Goal: Task Accomplishment & Management: Use online tool/utility

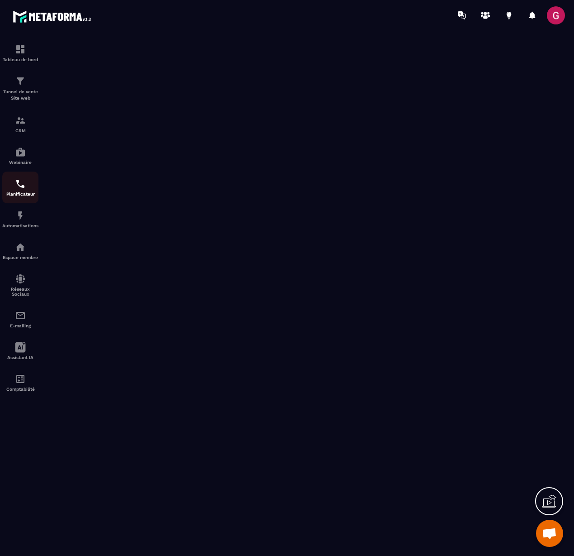
scroll to position [361, 0]
click at [24, 320] on img at bounding box center [20, 315] width 11 height 11
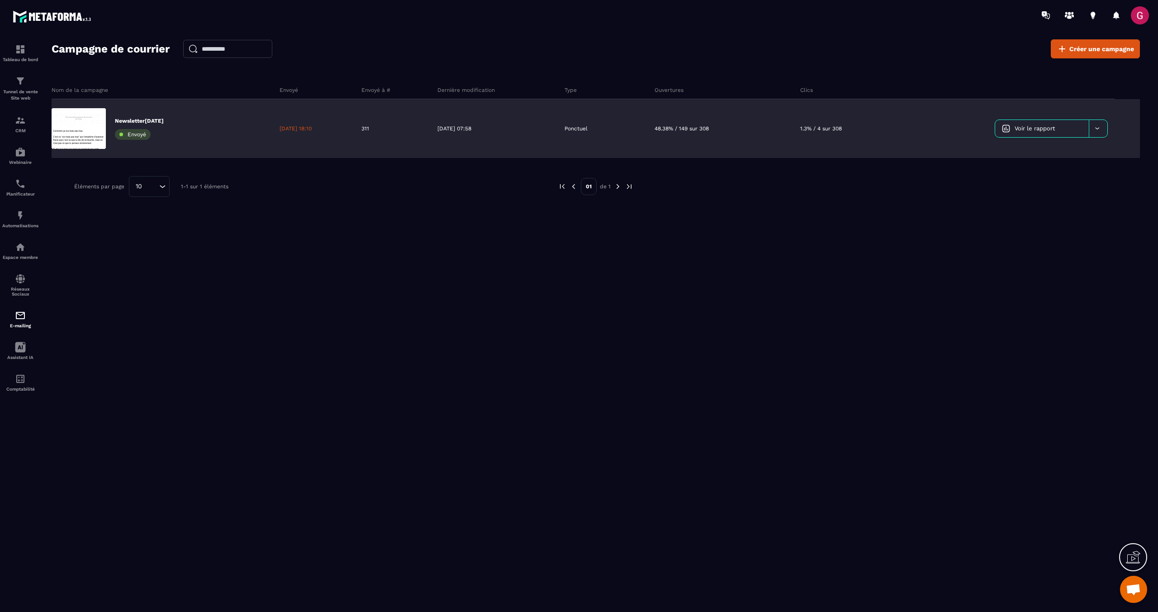
click at [574, 130] on icon at bounding box center [1097, 128] width 7 height 7
click at [574, 152] on span "Dupliquer le campagne" at bounding box center [1037, 151] width 66 height 7
click at [574, 343] on button "Confirmer" at bounding box center [670, 342] width 43 height 17
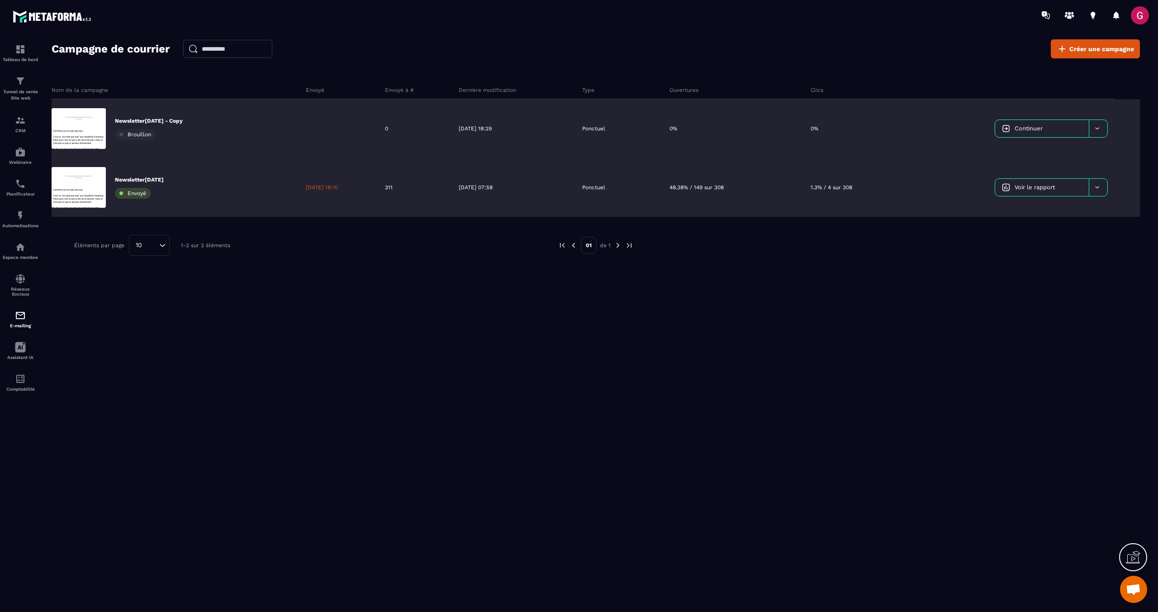
click at [150, 178] on p "Newsletter[DATE]" at bounding box center [139, 179] width 49 height 7
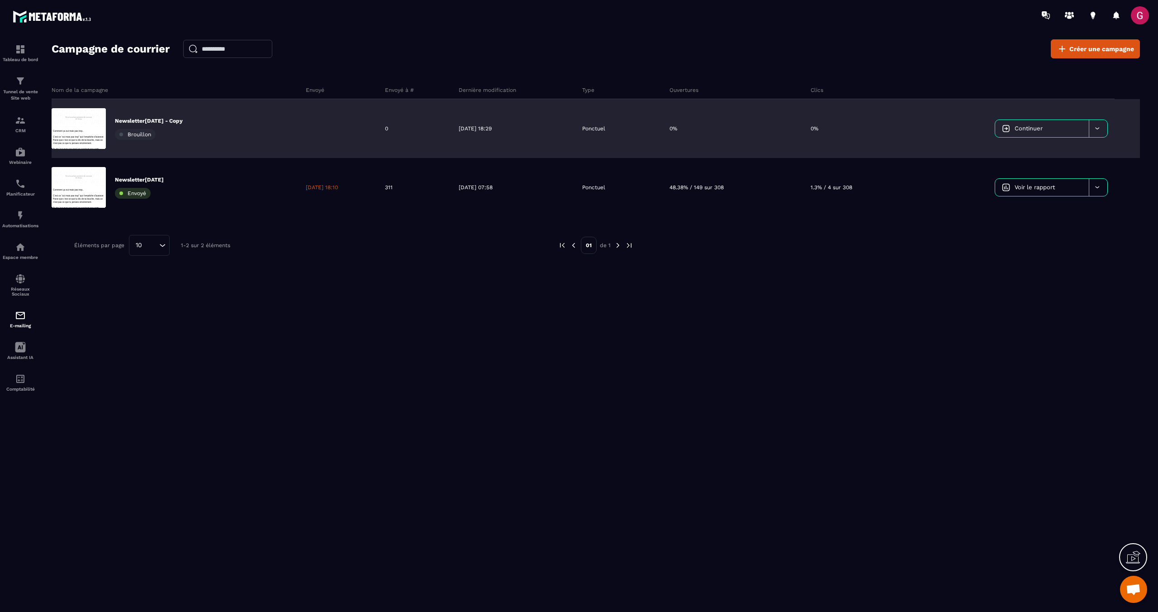
click at [151, 119] on p "Newsletter[DATE] - Copy" at bounding box center [149, 120] width 68 height 7
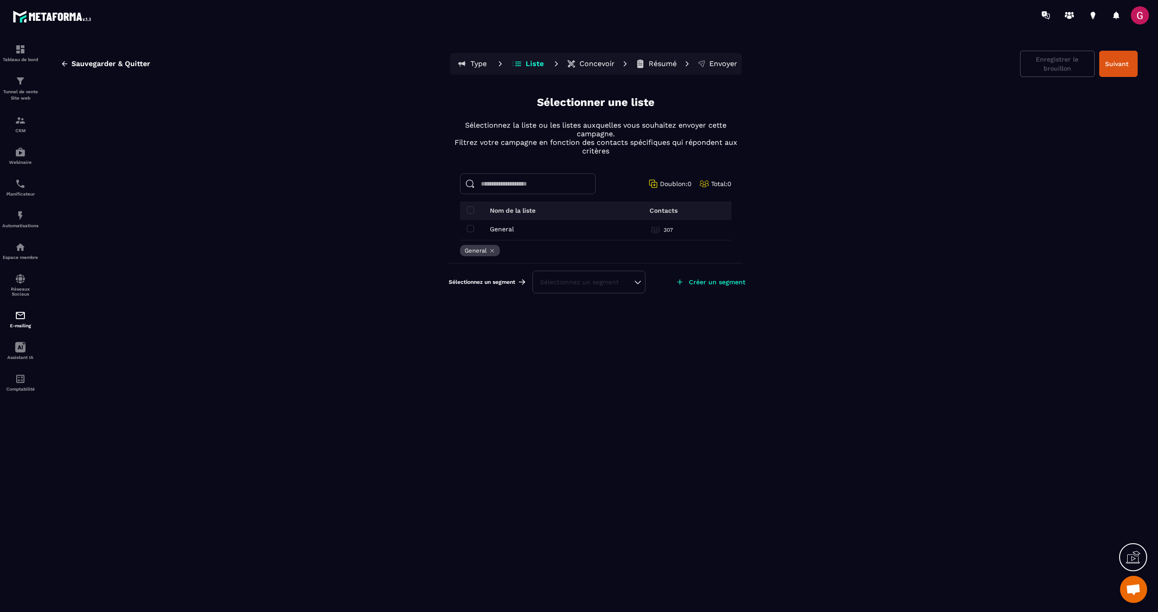
click at [470, 64] on button "Type" at bounding box center [472, 64] width 41 height 18
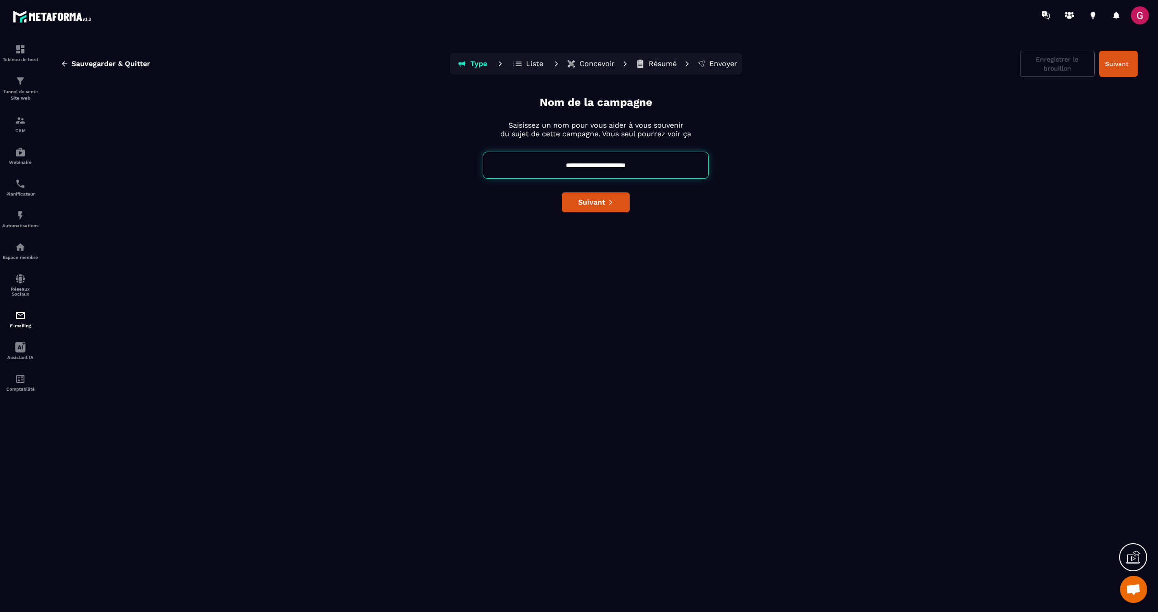
drag, startPoint x: 618, startPoint y: 163, endPoint x: 656, endPoint y: 161, distance: 38.1
click at [574, 161] on input "**********" at bounding box center [596, 165] width 226 height 27
type input "**********"
click at [574, 205] on button "Suivant" at bounding box center [596, 202] width 68 height 20
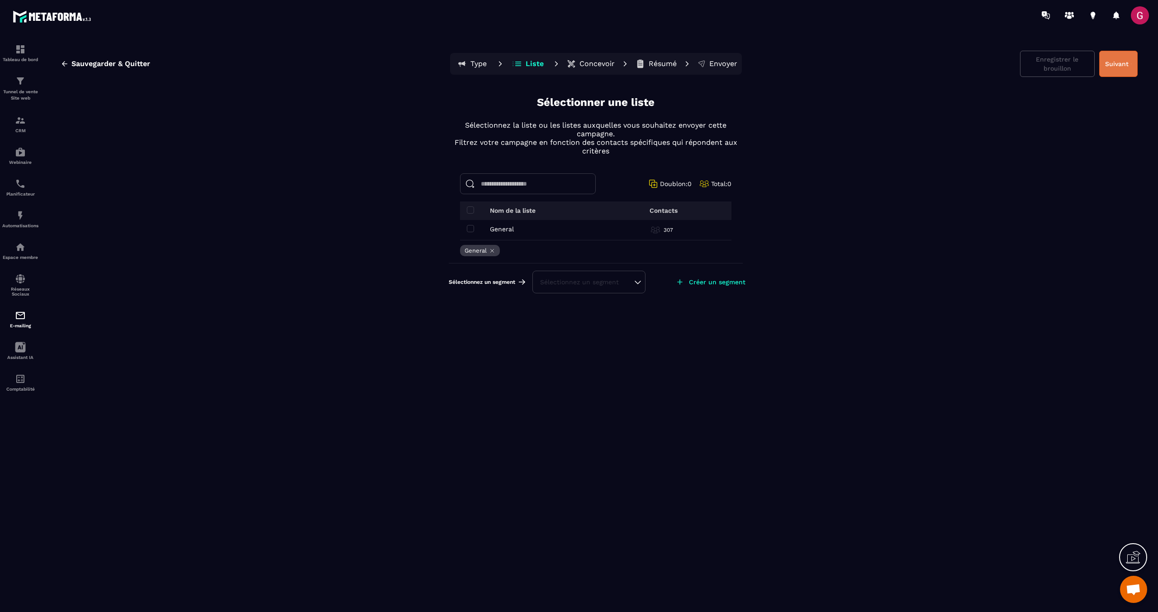
click at [574, 71] on button "Suivant" at bounding box center [1118, 64] width 38 height 26
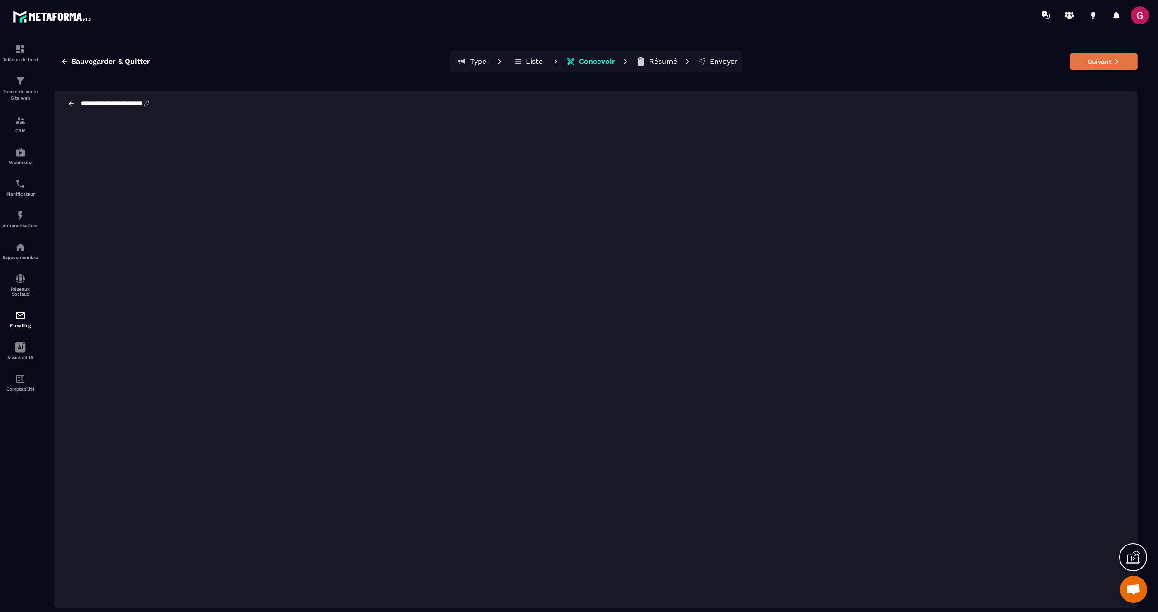
click at [574, 63] on button "Suivant" at bounding box center [1104, 61] width 68 height 17
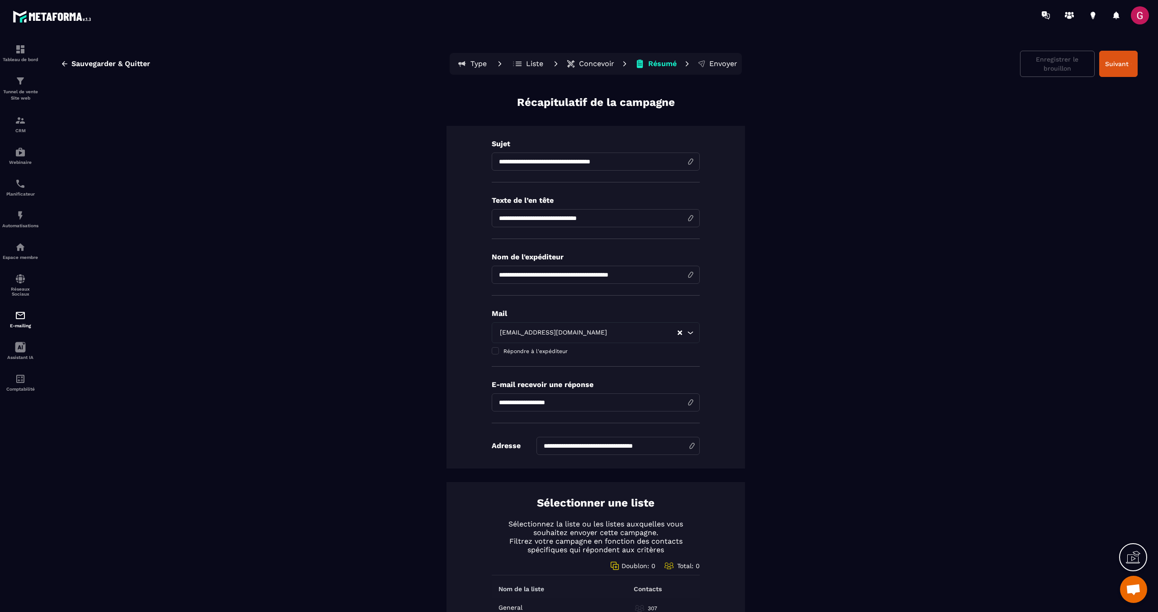
click at [574, 161] on input "**********" at bounding box center [596, 161] width 208 height 18
drag, startPoint x: 632, startPoint y: 162, endPoint x: 479, endPoint y: 160, distance: 152.9
click at [479, 160] on div "**********" at bounding box center [596, 297] width 299 height 342
paste input "**"
type input "**********"
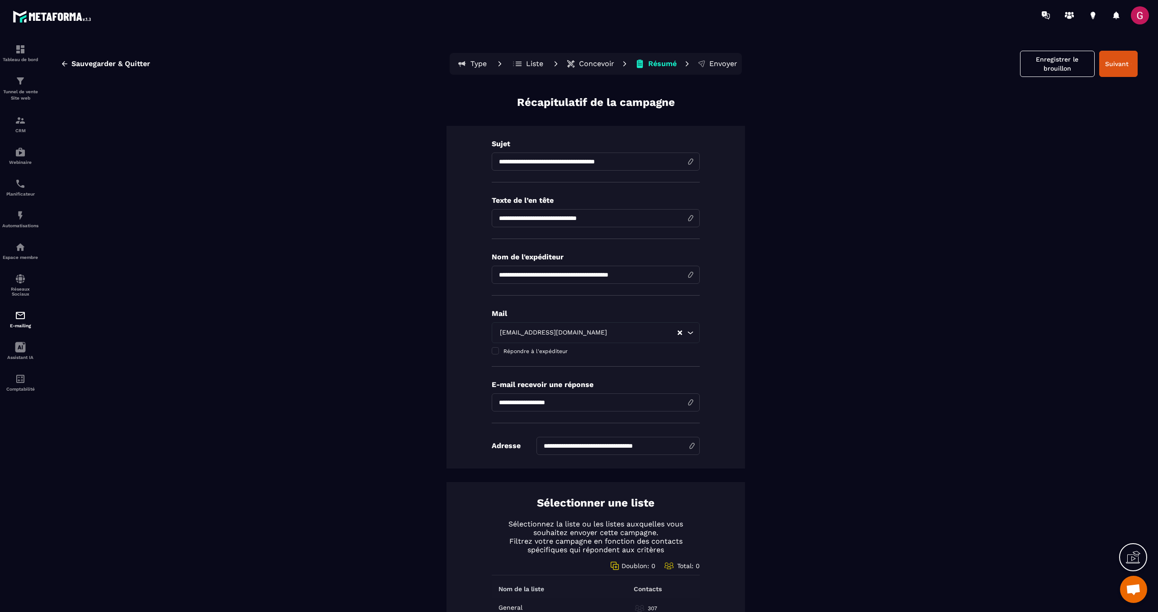
drag, startPoint x: 613, startPoint y: 219, endPoint x: 474, endPoint y: 214, distance: 139.4
click at [474, 214] on div "**********" at bounding box center [596, 297] width 299 height 342
type input "**********"
click at [574, 62] on button "Enregistrer le brouillon" at bounding box center [1057, 64] width 75 height 26
click at [574, 69] on button "Concevoir" at bounding box center [590, 64] width 53 height 18
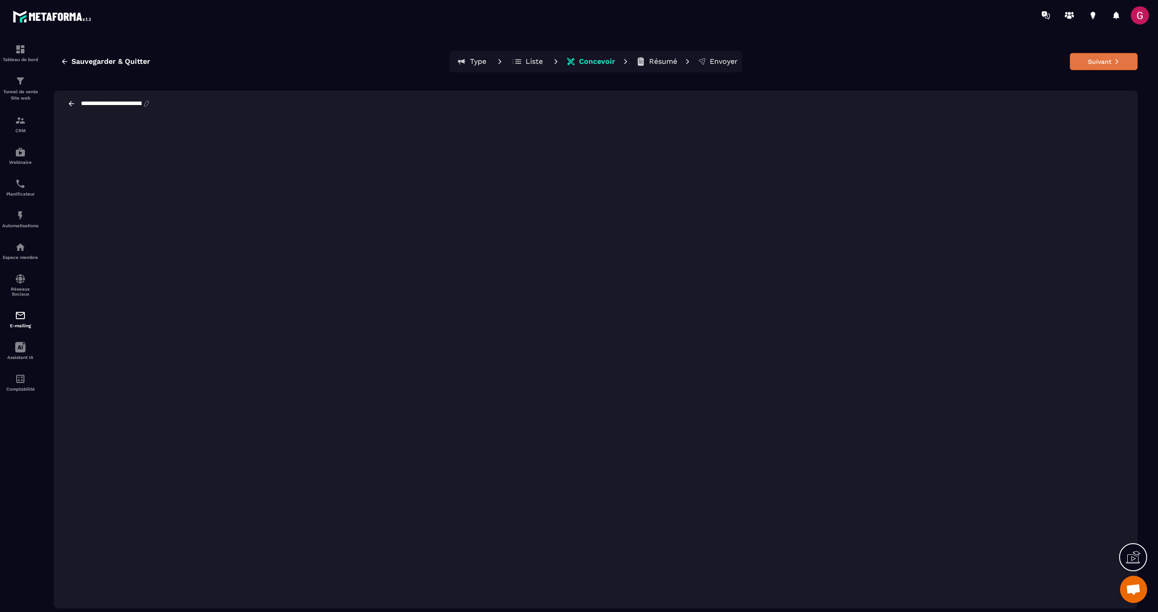
click at [574, 66] on button "Suivant" at bounding box center [1104, 61] width 68 height 17
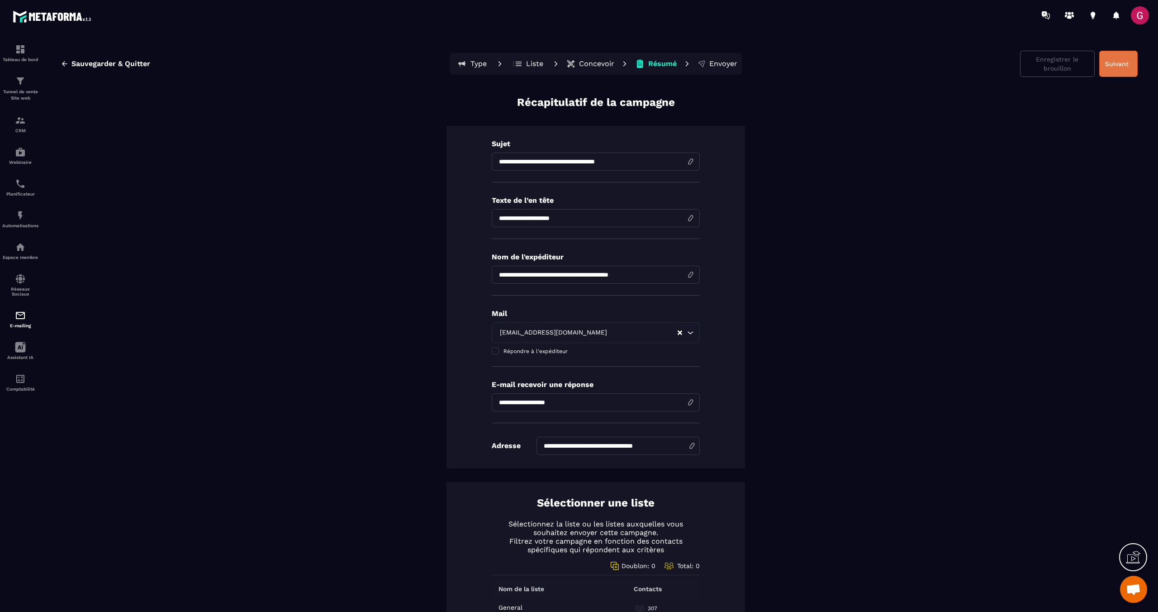
click at [574, 68] on button "Suivant" at bounding box center [1118, 64] width 38 height 26
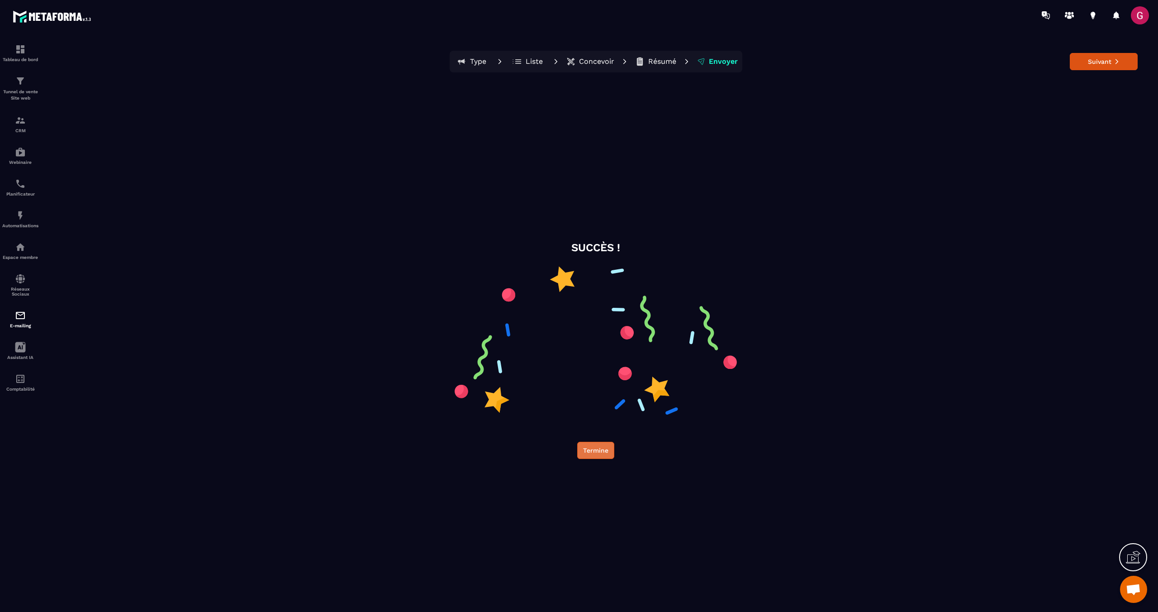
click at [574, 450] on button "Termine" at bounding box center [595, 450] width 37 height 17
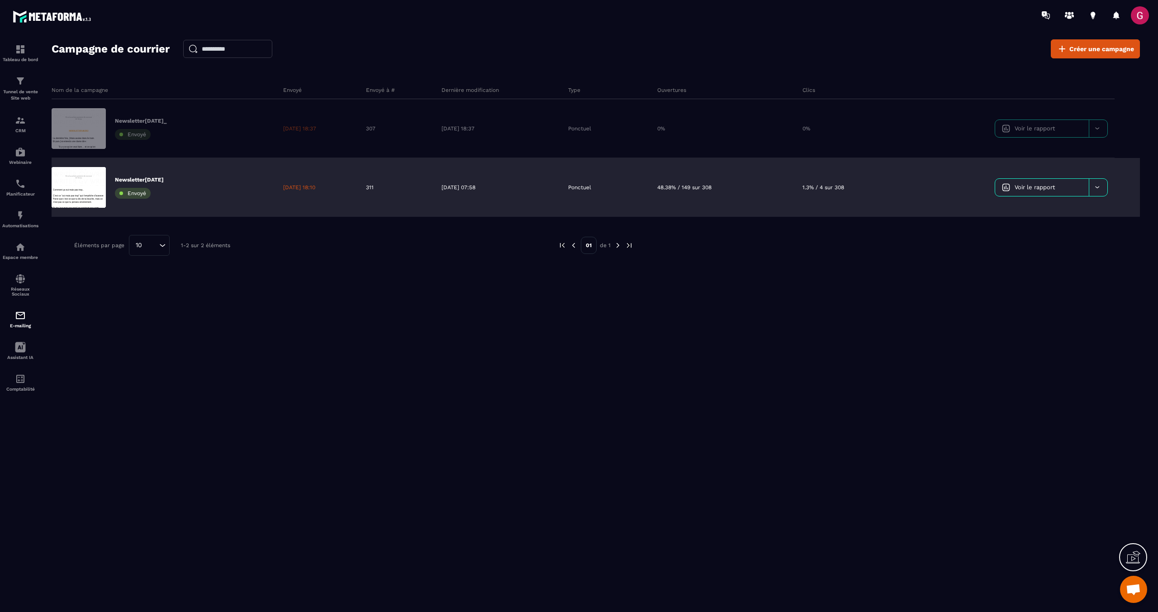
click at [152, 180] on p "Newsletter[DATE]" at bounding box center [139, 179] width 49 height 7
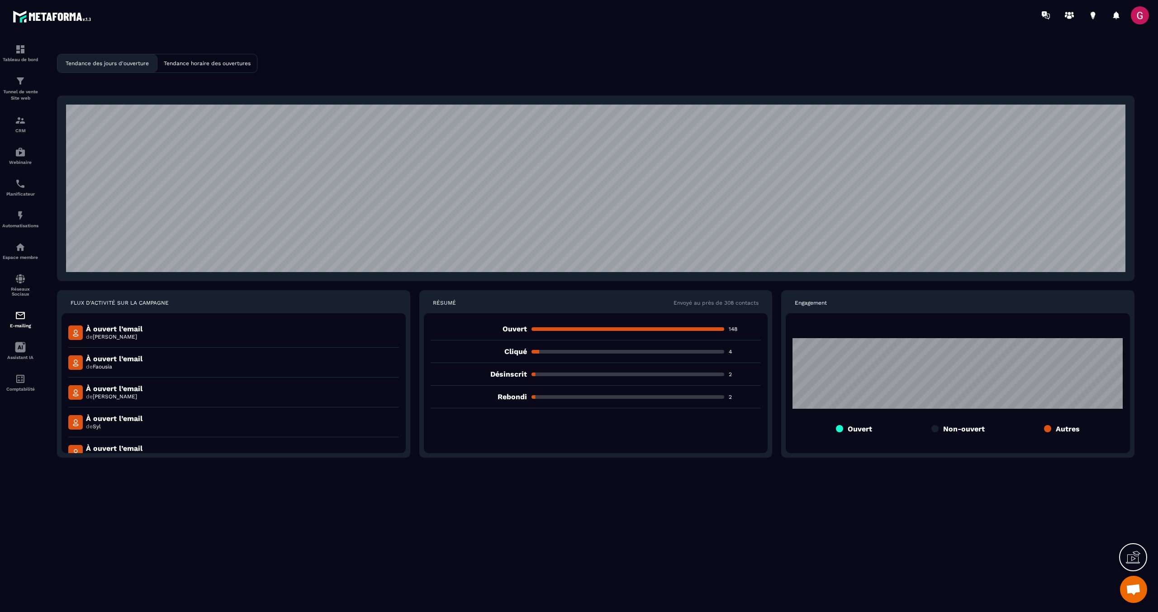
click at [558, 375] on div at bounding box center [628, 374] width 193 height 4
click at [507, 375] on p "Désinscrit" at bounding box center [479, 374] width 96 height 9
click at [574, 375] on p "2" at bounding box center [745, 374] width 32 height 7
click at [26, 86] on div "Tunnel de vente Site web" at bounding box center [20, 89] width 36 height 26
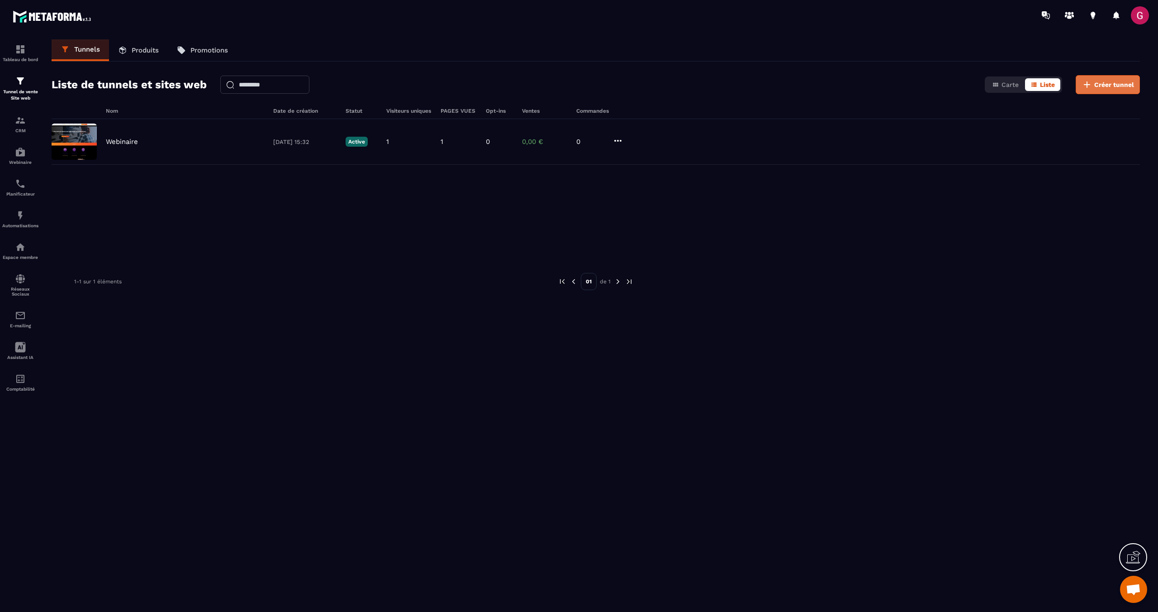
click at [574, 89] on span "Créer tunnel" at bounding box center [1114, 84] width 40 height 9
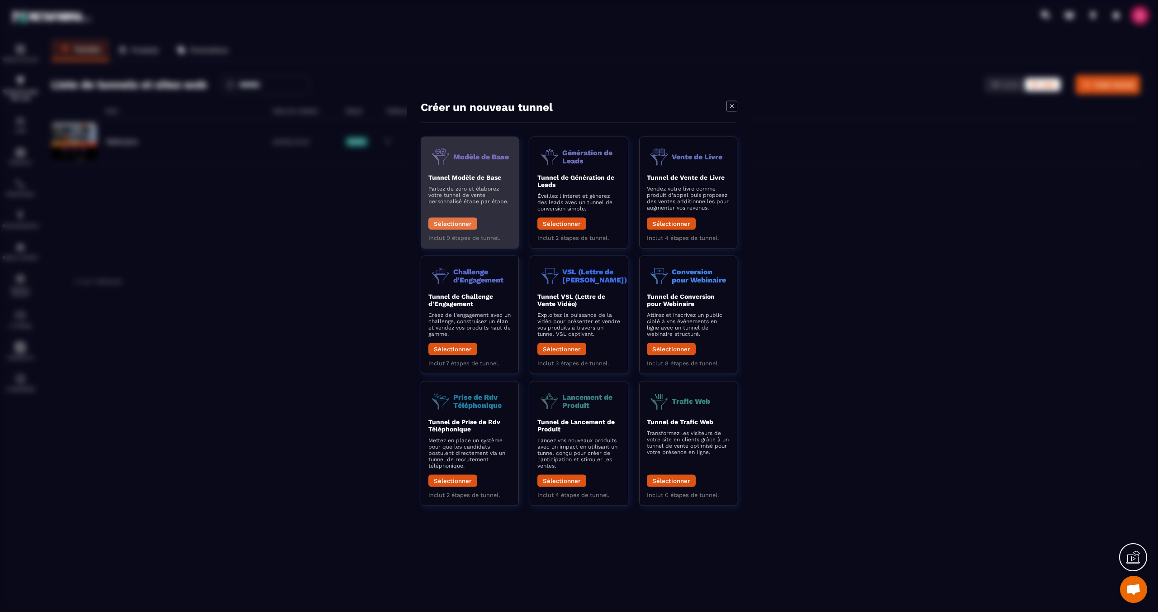
click at [456, 224] on button "Sélectionner" at bounding box center [452, 224] width 49 height 12
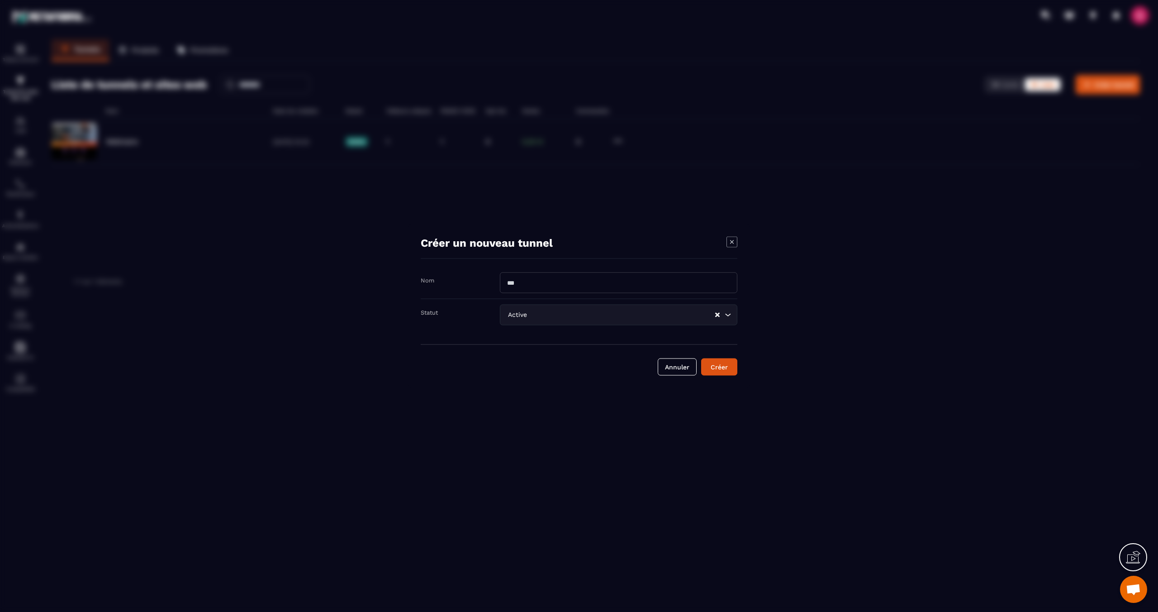
click at [551, 284] on input "Modal window" at bounding box center [619, 282] width 238 height 21
click at [574, 358] on button "Créer" at bounding box center [719, 366] width 36 height 17
click at [574, 279] on input "**********" at bounding box center [619, 278] width 238 height 21
type input "**********"
click at [507, 327] on div "Statut Active Loading... Active Inactive" at bounding box center [579, 315] width 317 height 32
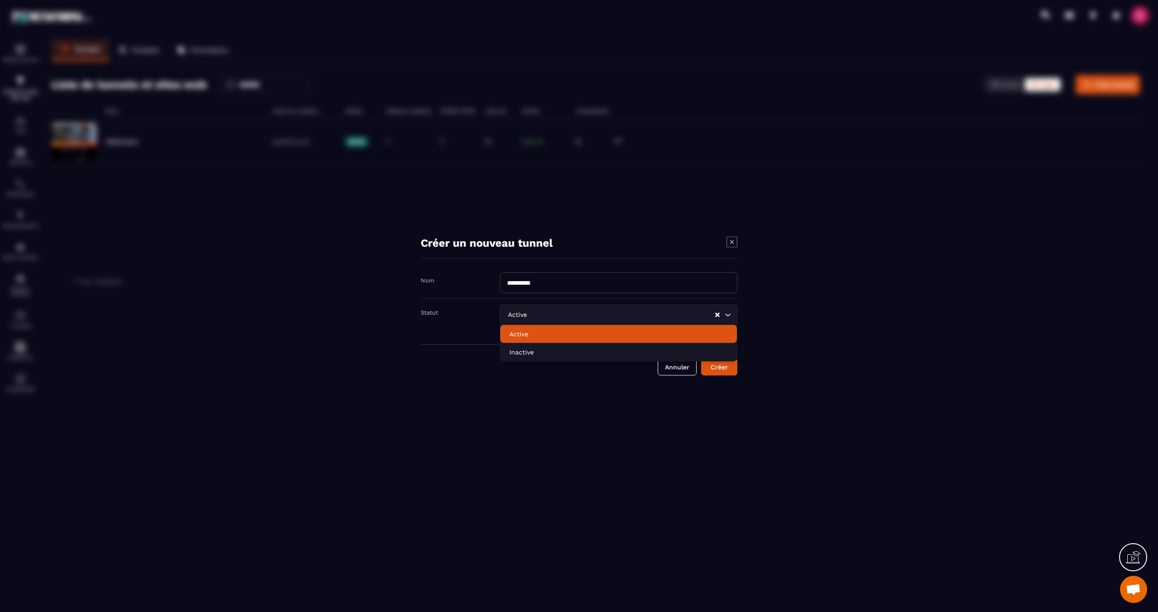
click at [487, 323] on div "Statut Active Loading... Active Inactive" at bounding box center [579, 315] width 317 height 32
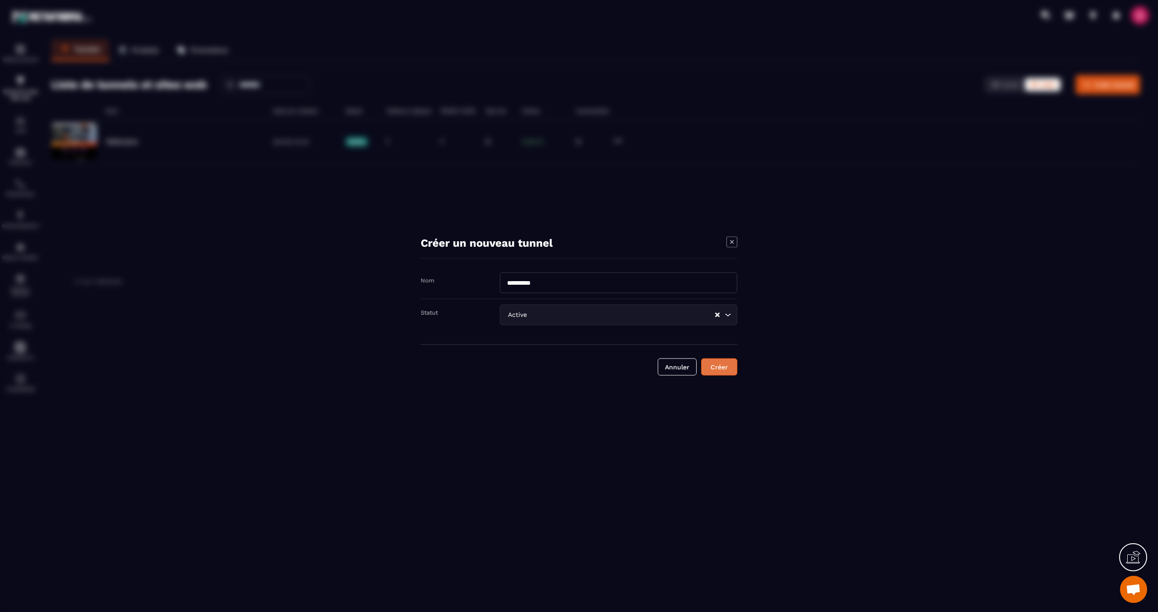
click at [574, 366] on div "Créer" at bounding box center [719, 366] width 24 height 9
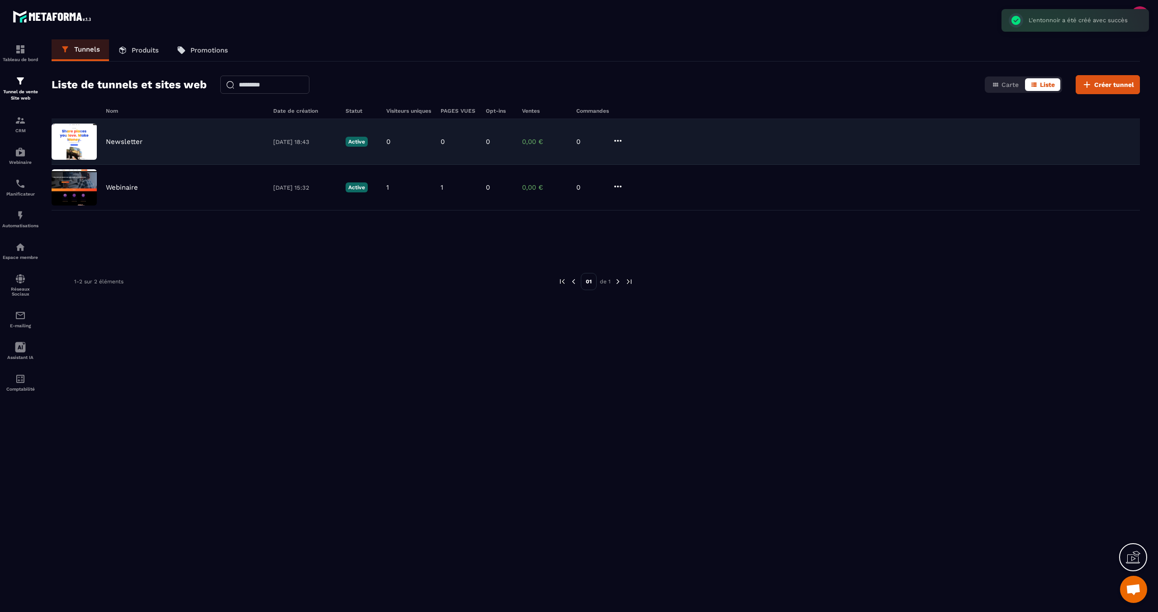
click at [91, 142] on img at bounding box center [74, 142] width 45 height 36
click at [295, 146] on div "Newsletter [DATE] 18:43 Active 0 0 0 0,00 € 0" at bounding box center [596, 142] width 1088 height 46
click at [574, 140] on icon at bounding box center [618, 140] width 11 height 11
click at [574, 159] on button "Modifier" at bounding box center [652, 159] width 72 height 16
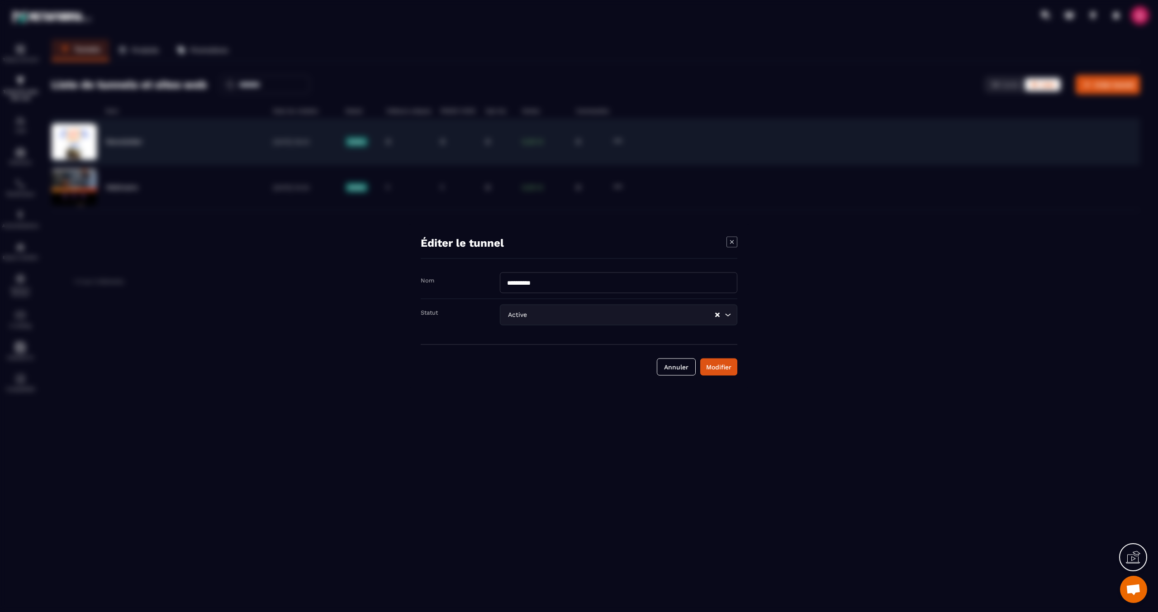
click at [574, 368] on button "Modifier" at bounding box center [718, 366] width 37 height 17
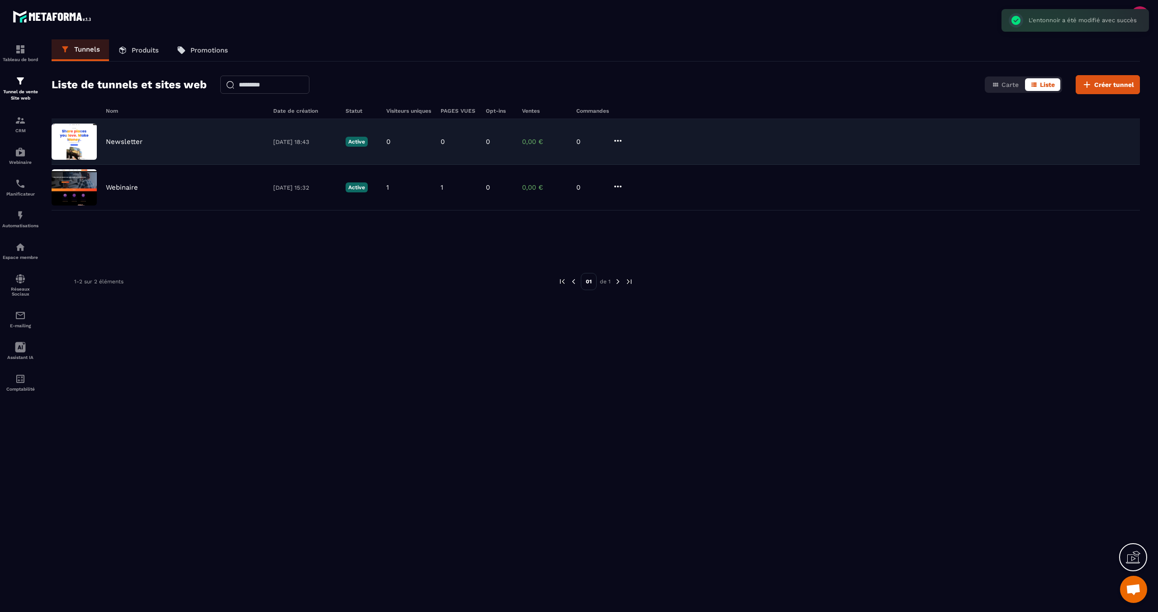
click at [574, 136] on icon at bounding box center [618, 140] width 11 height 11
click at [574, 182] on link "Modifier Étapes" at bounding box center [652, 175] width 72 height 16
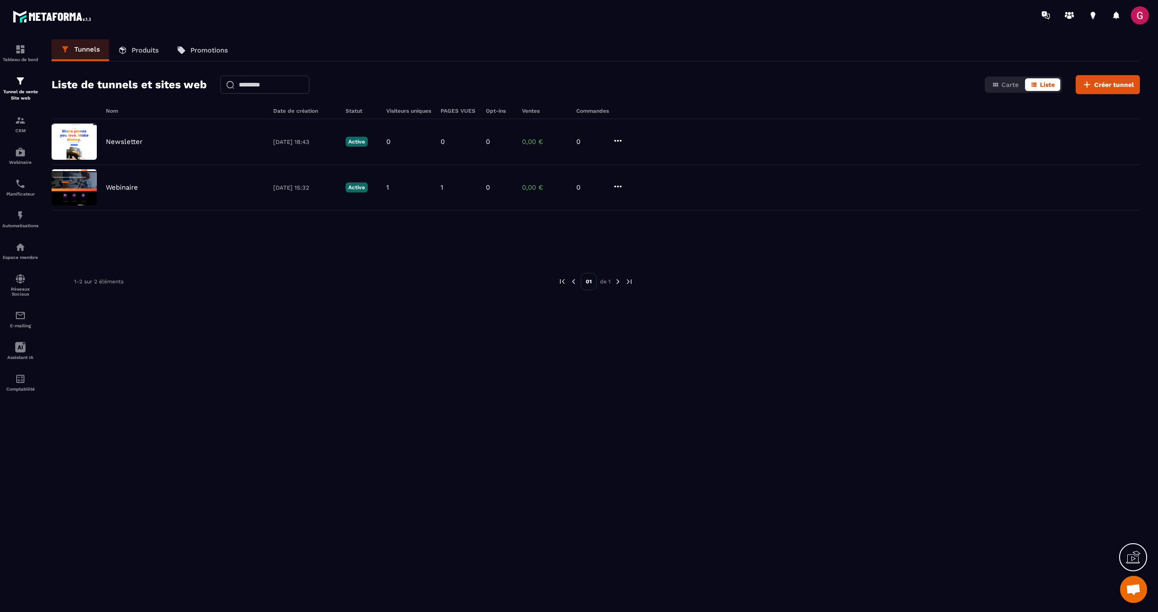
click at [152, 56] on link "Produits" at bounding box center [138, 50] width 59 height 22
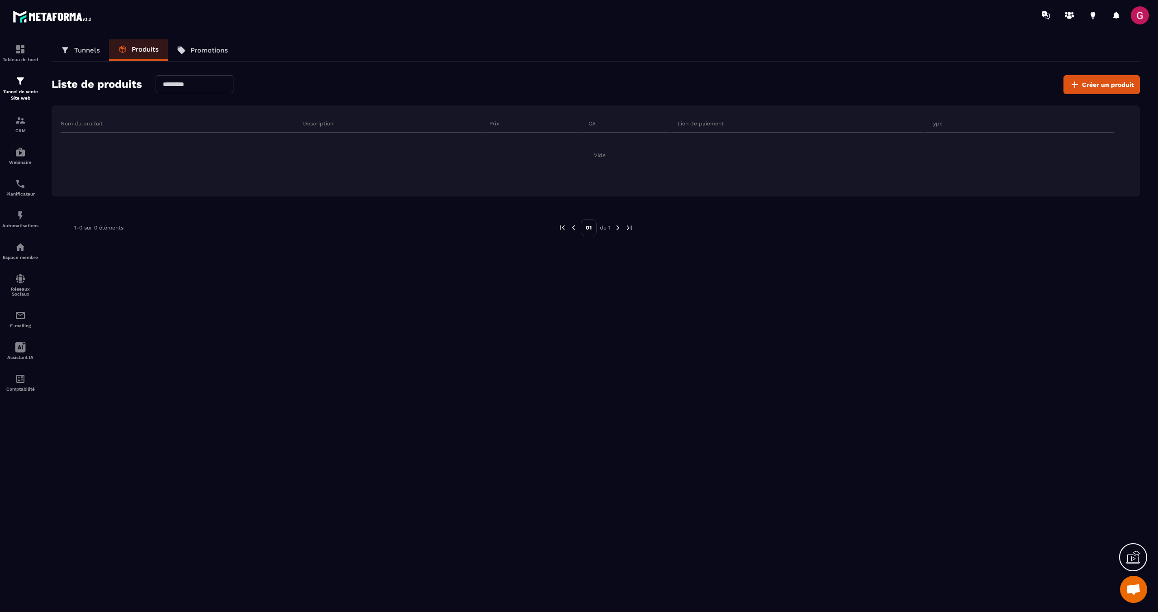
click at [201, 52] on p "Promotions" at bounding box center [209, 50] width 38 height 8
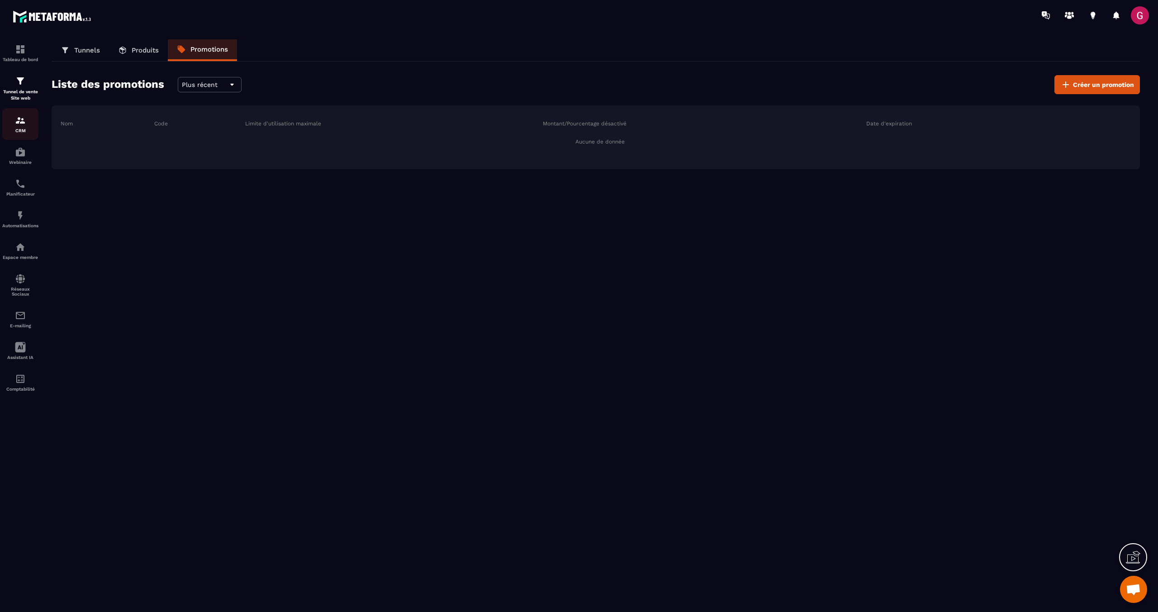
click at [23, 125] on img at bounding box center [20, 120] width 11 height 11
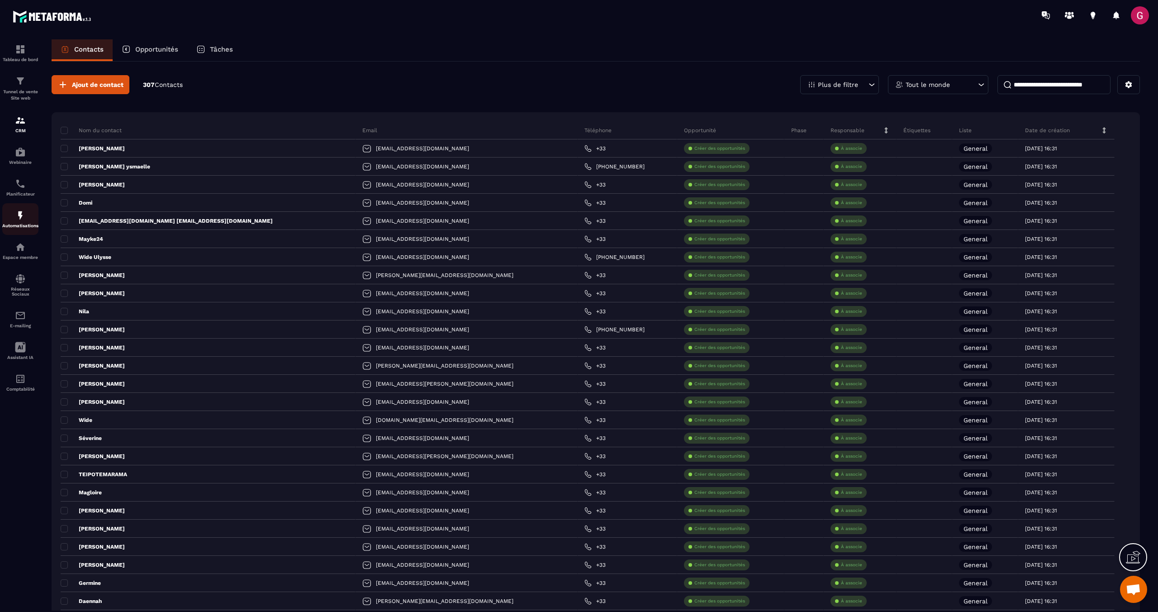
click at [19, 226] on p "Automatisations" at bounding box center [20, 225] width 36 height 5
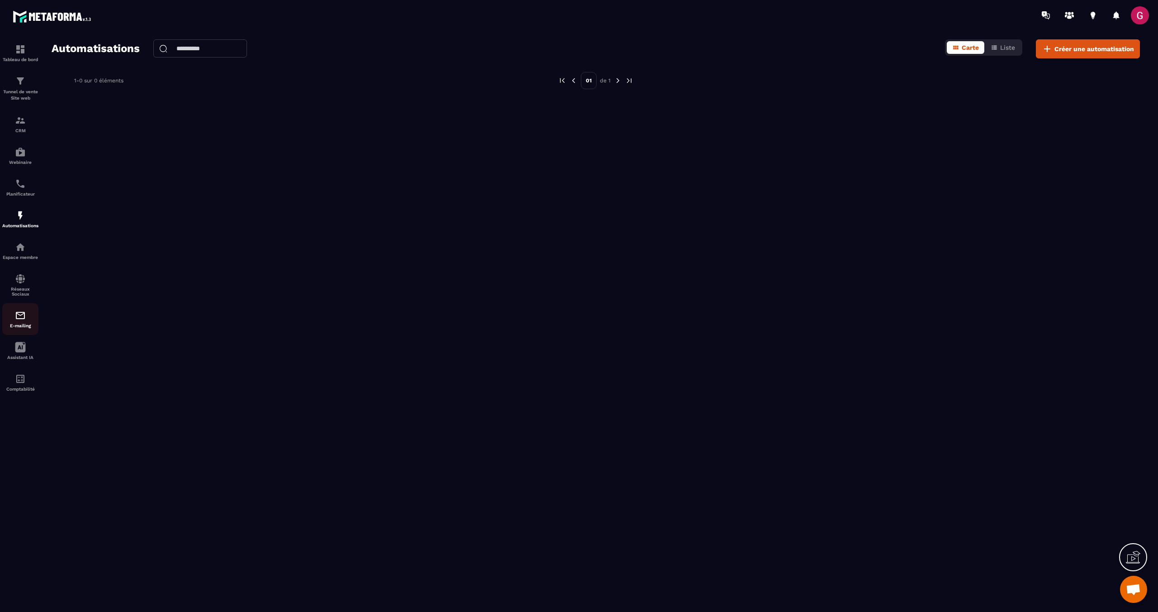
click at [17, 325] on div "E-mailing" at bounding box center [20, 319] width 36 height 18
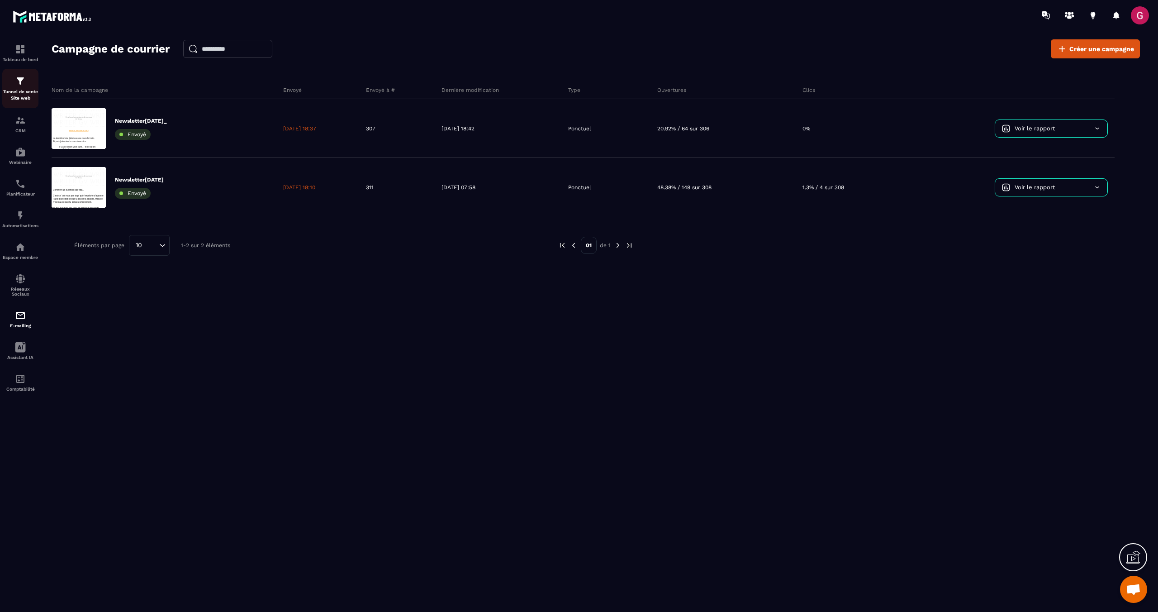
click at [16, 90] on p "Tunnel de vente Site web" at bounding box center [20, 95] width 36 height 13
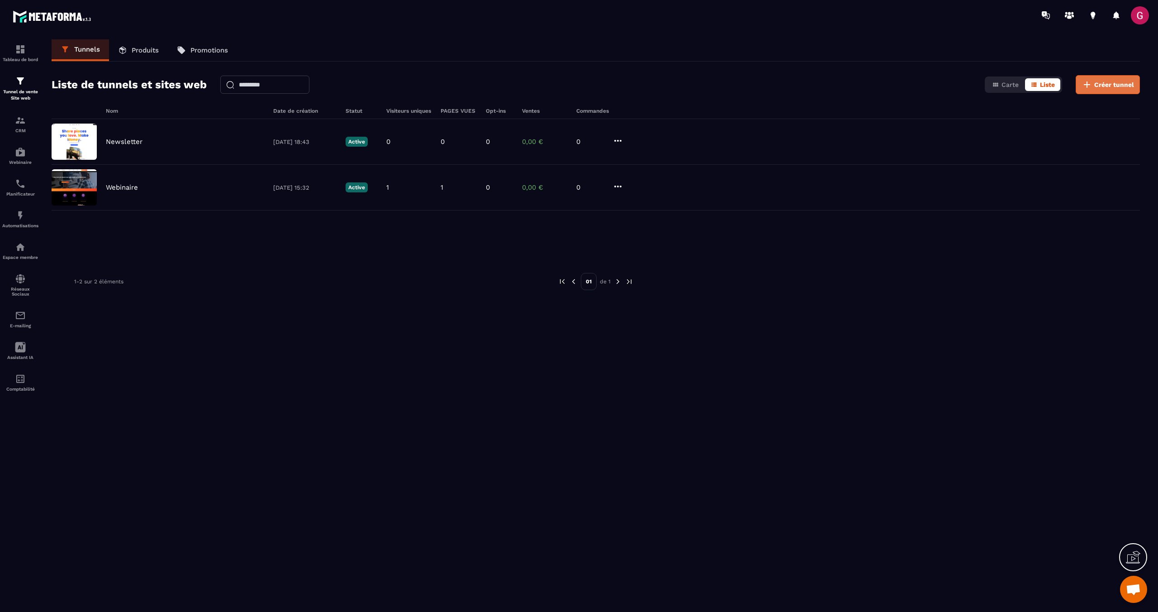
click at [574, 81] on span "Créer tunnel" at bounding box center [1114, 84] width 40 height 9
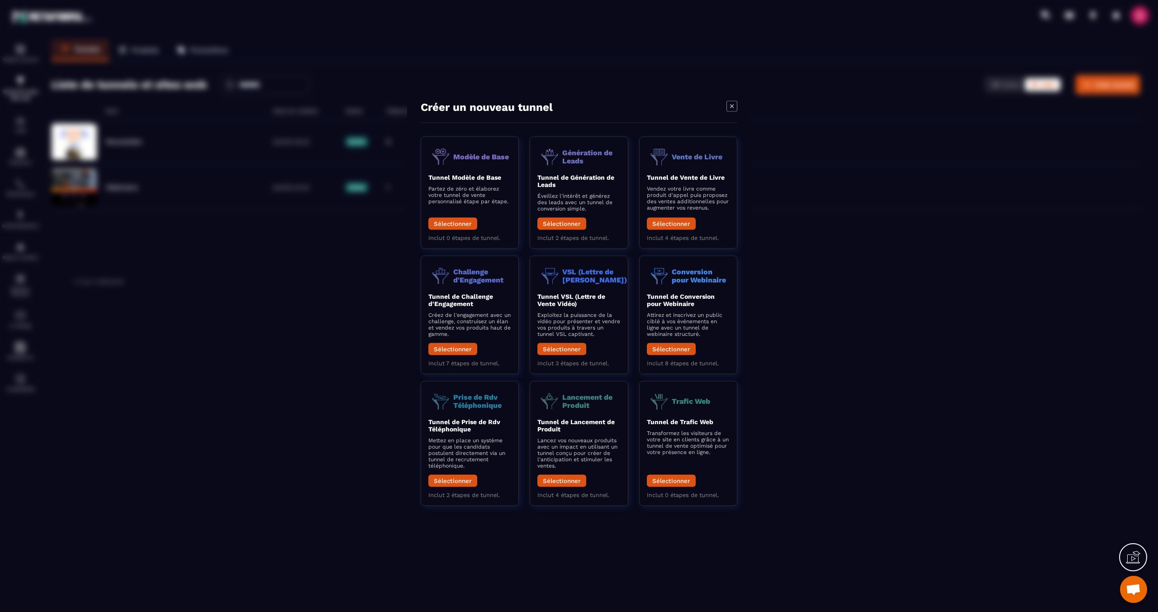
click at [574, 108] on icon "Modal window" at bounding box center [732, 106] width 11 height 11
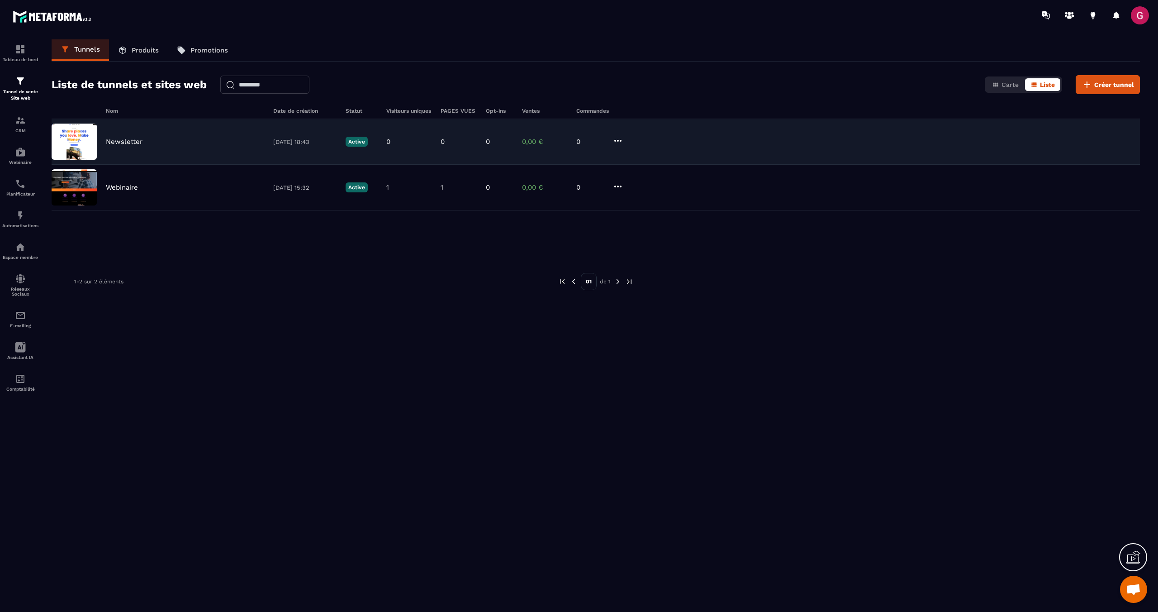
click at [131, 142] on p "Newsletter" at bounding box center [124, 142] width 37 height 8
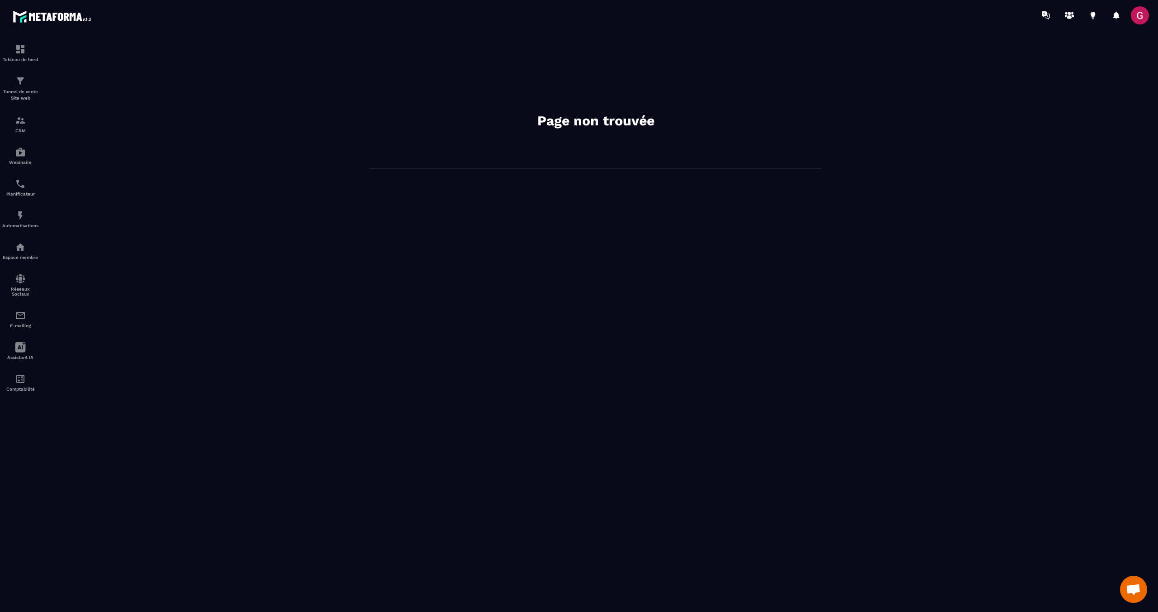
click at [408, 204] on div "Page non trouvée" at bounding box center [596, 320] width 1107 height 563
click at [537, 155] on div "Page non trouvée" at bounding box center [596, 103] width 452 height 129
click at [537, 132] on div "Page non trouvée" at bounding box center [596, 103] width 452 height 129
click at [537, 133] on div "Page non trouvée" at bounding box center [596, 103] width 452 height 129
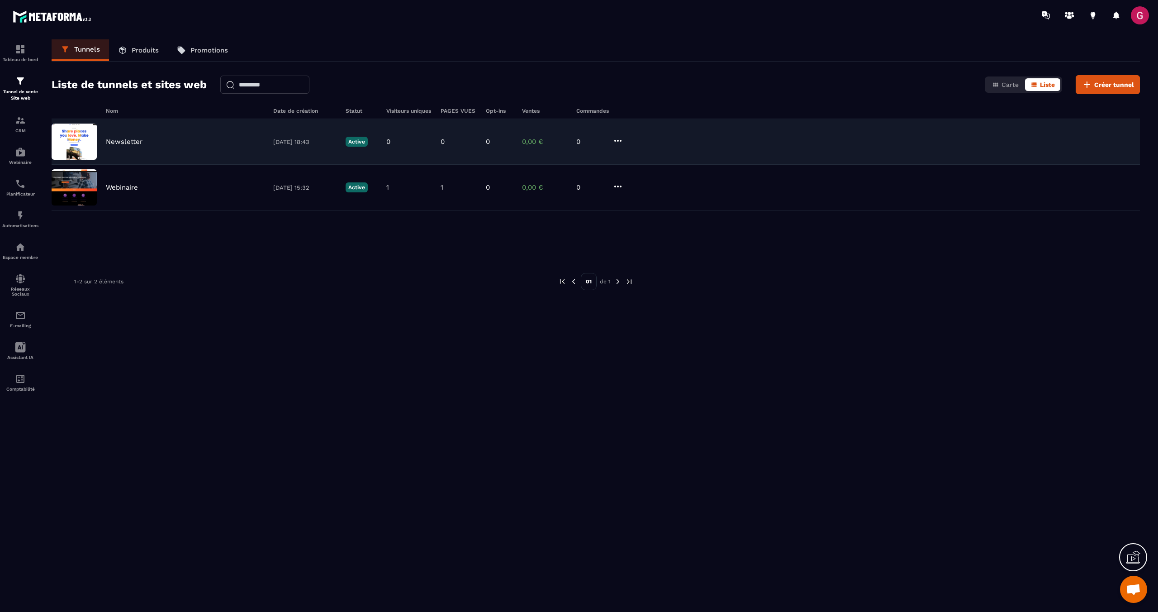
click at [574, 141] on icon at bounding box center [617, 141] width 7 height 2
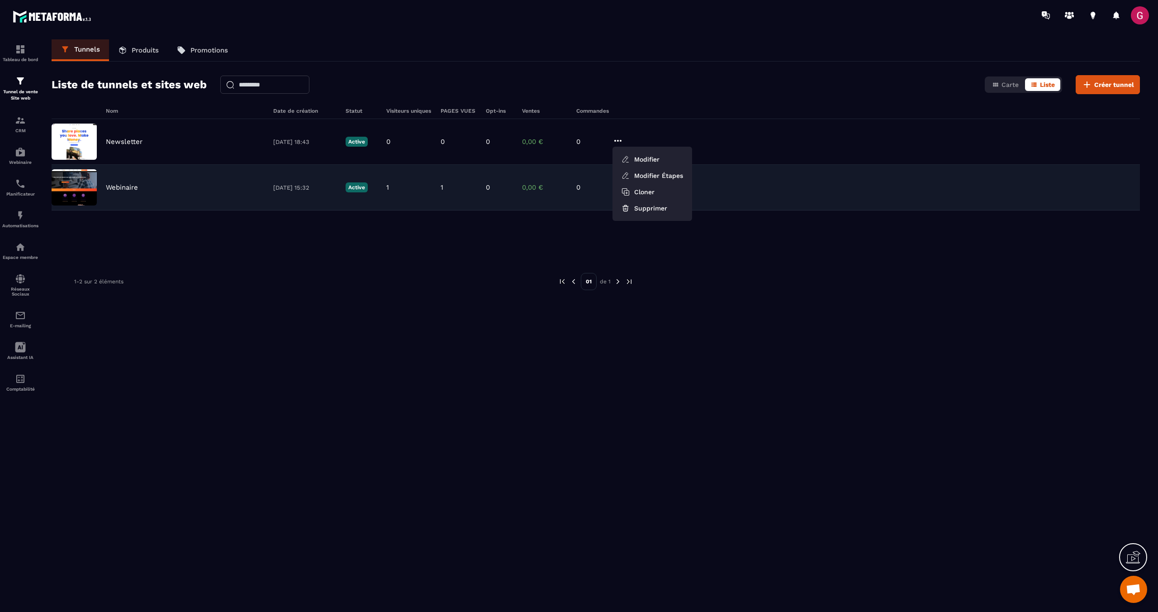
click at [79, 181] on img at bounding box center [74, 187] width 45 height 36
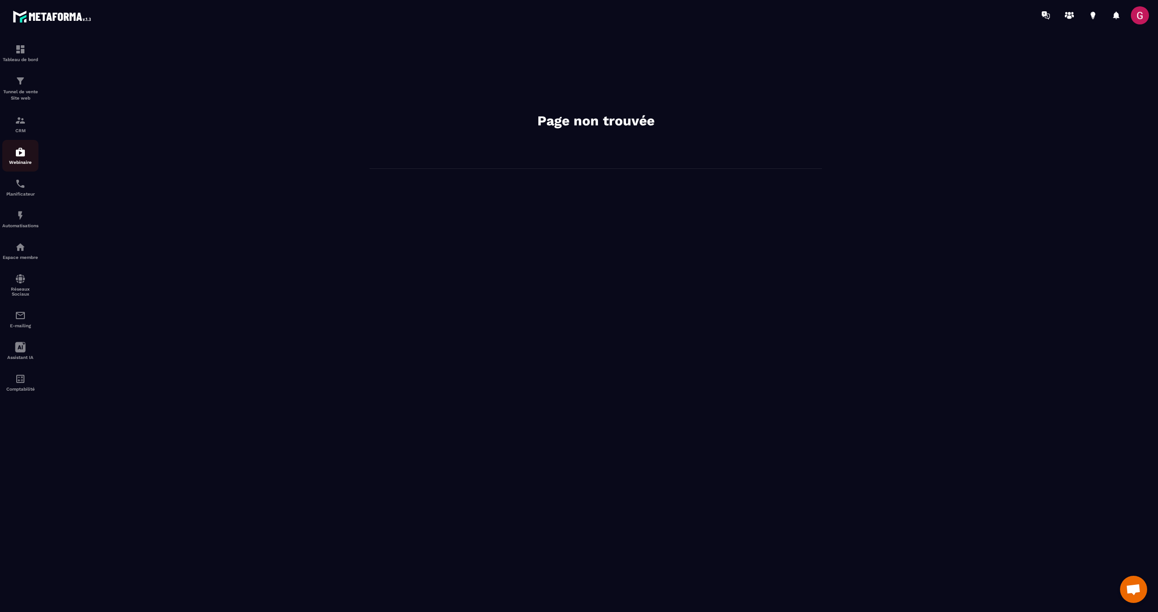
click at [17, 150] on img at bounding box center [20, 152] width 11 height 11
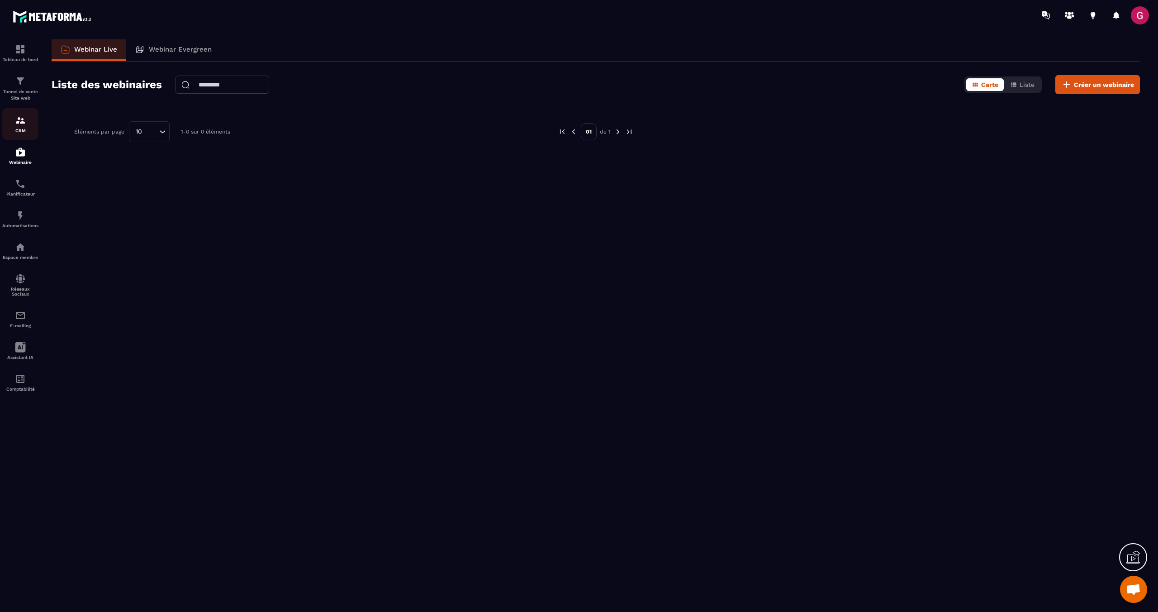
click at [25, 118] on img at bounding box center [20, 120] width 11 height 11
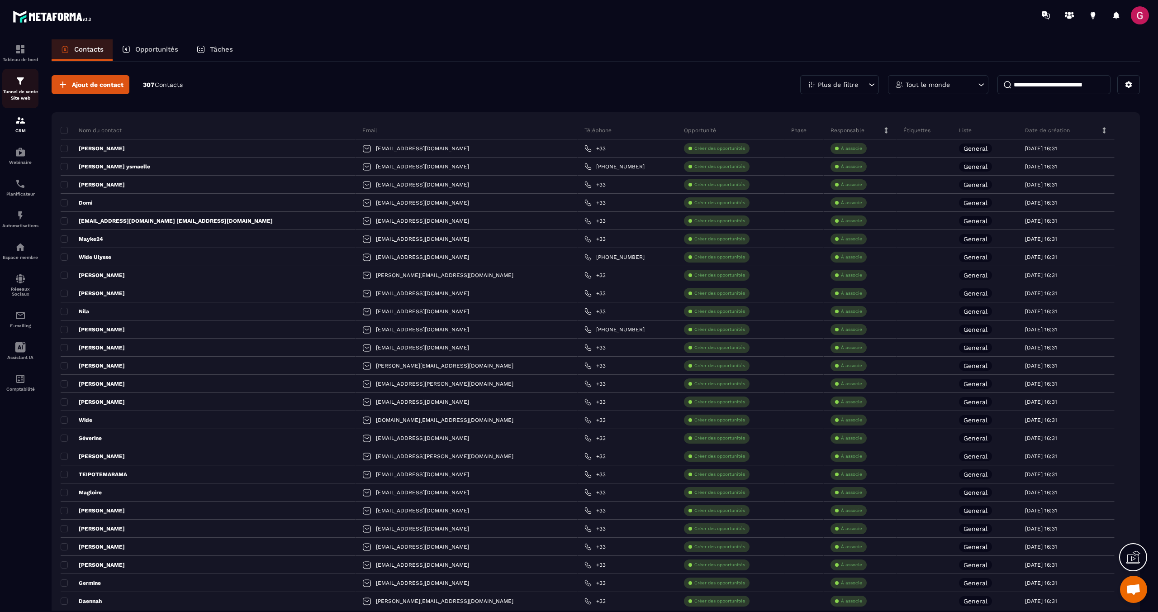
click at [21, 97] on p "Tunnel de vente Site web" at bounding box center [20, 95] width 36 height 13
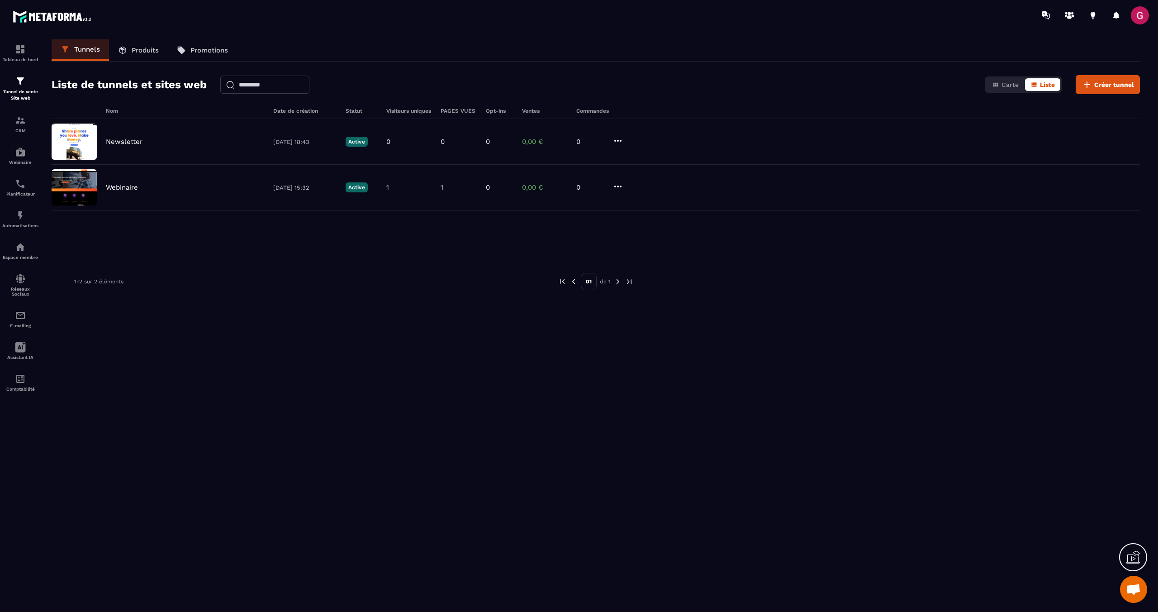
click at [145, 49] on p "Produits" at bounding box center [145, 50] width 27 height 8
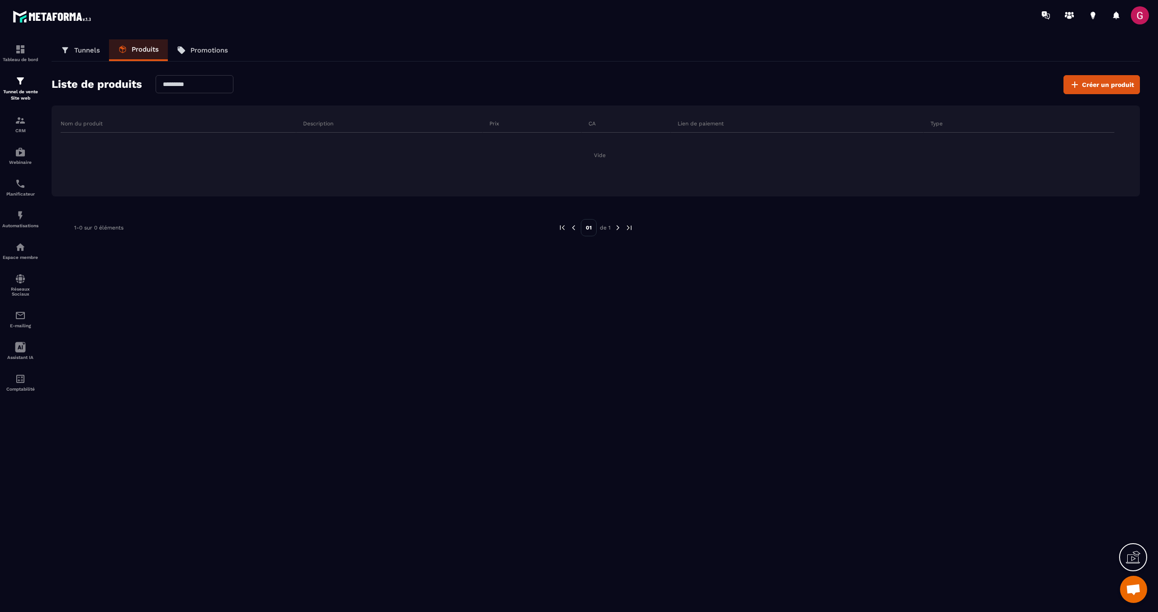
click at [181, 52] on icon at bounding box center [182, 51] width 8 height 8
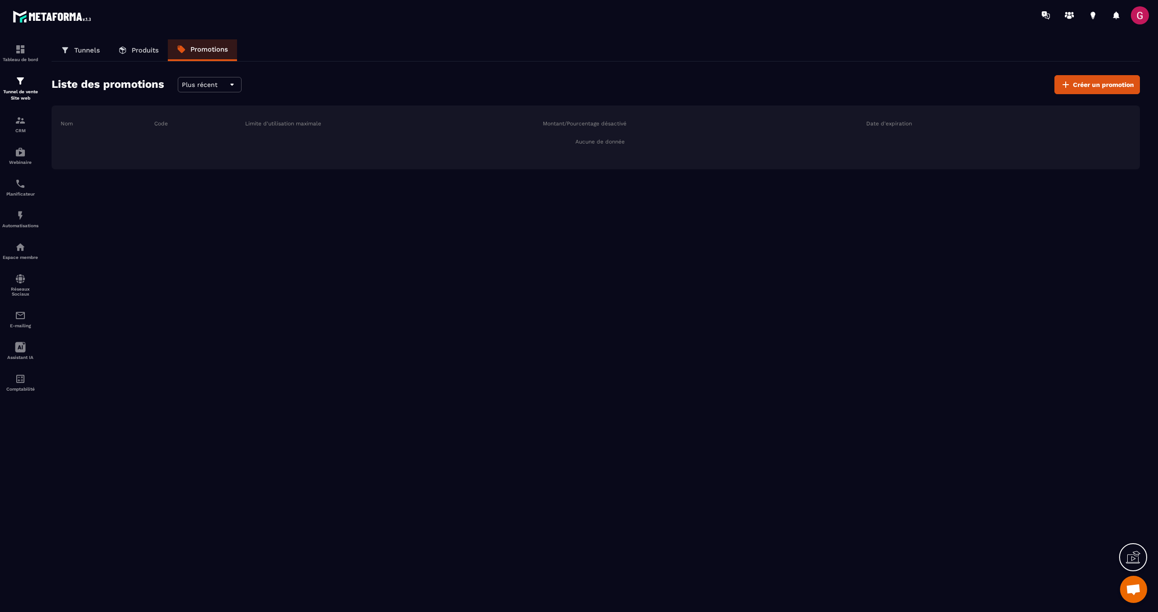
click at [64, 55] on link "Tunnels" at bounding box center [80, 50] width 57 height 22
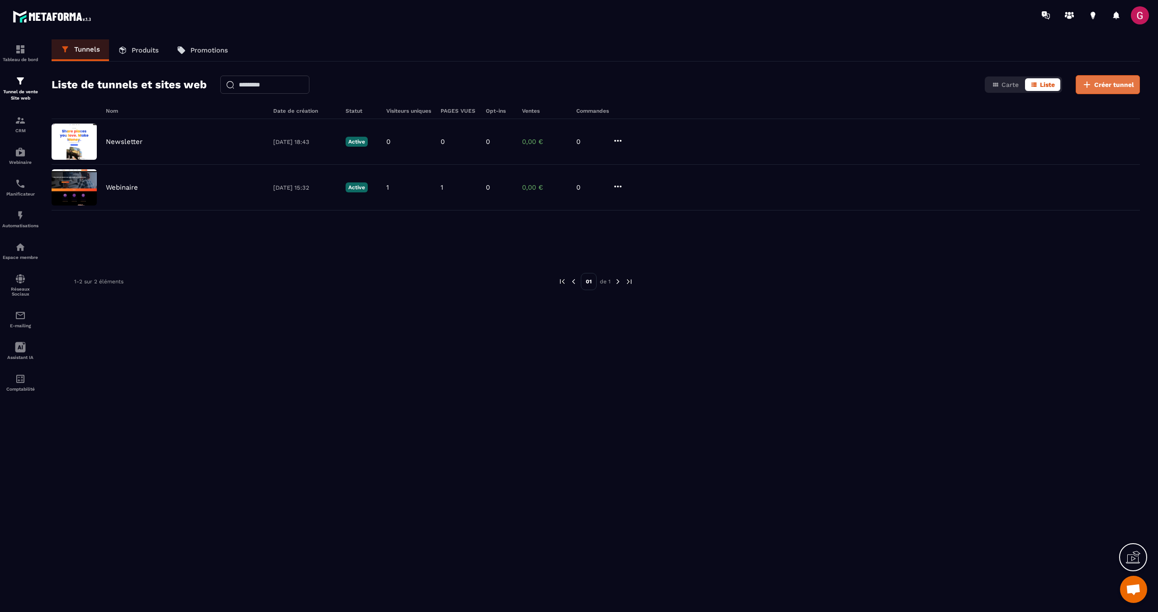
click at [574, 90] on button "Créer tunnel" at bounding box center [1108, 84] width 64 height 19
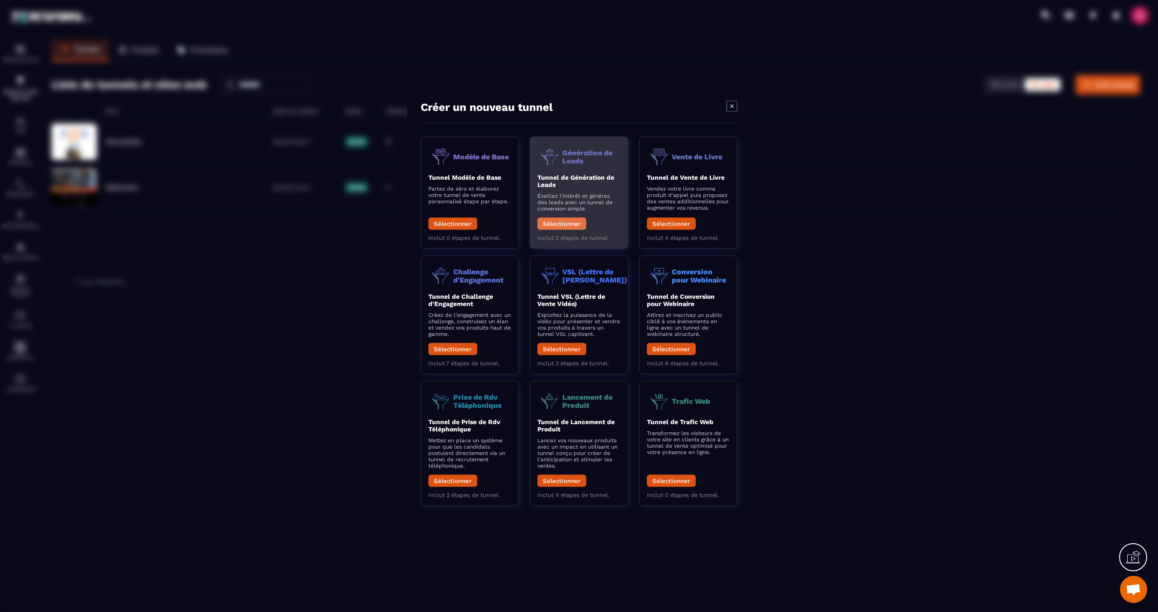
click at [561, 223] on button "Sélectionner" at bounding box center [561, 224] width 49 height 12
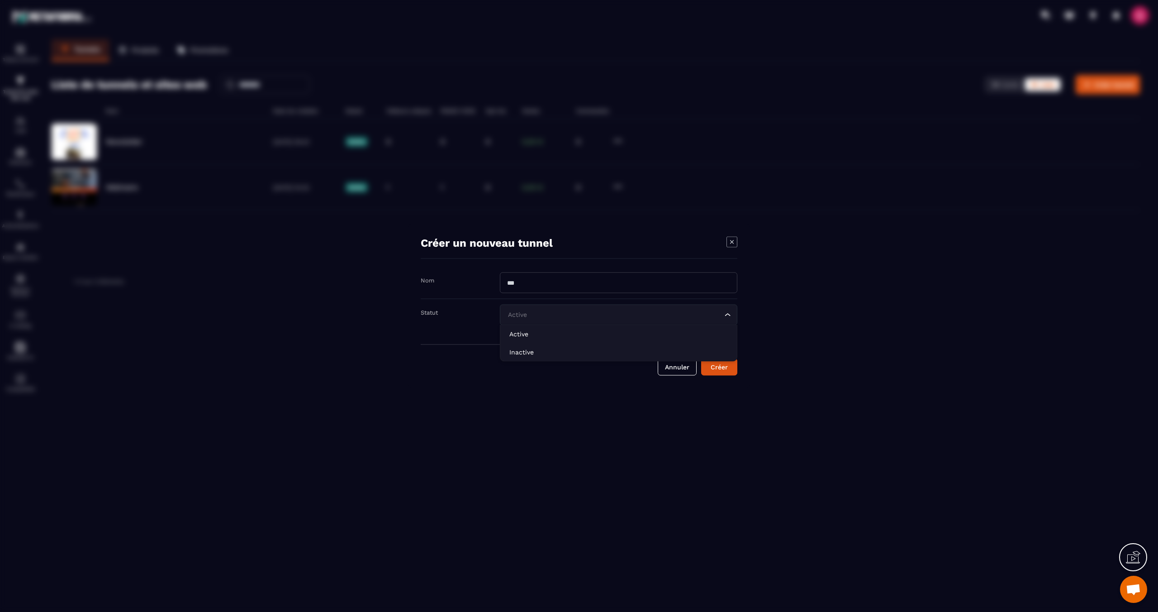
click at [574, 312] on input "Search for option" at bounding box center [614, 315] width 217 height 10
drag, startPoint x: 615, startPoint y: 351, endPoint x: 592, endPoint y: 320, distance: 38.5
click at [574, 350] on p "Inactive" at bounding box center [618, 351] width 219 height 9
click at [555, 284] on input "Modal window" at bounding box center [619, 282] width 238 height 21
type input "*****"
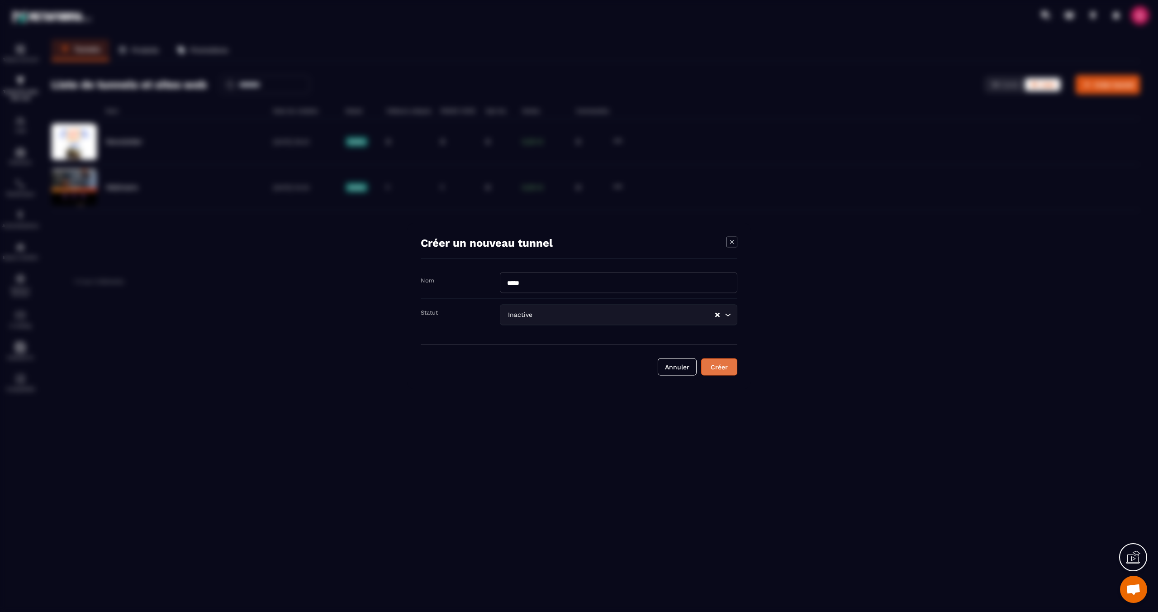
click at [574, 366] on div "Créer" at bounding box center [719, 366] width 24 height 9
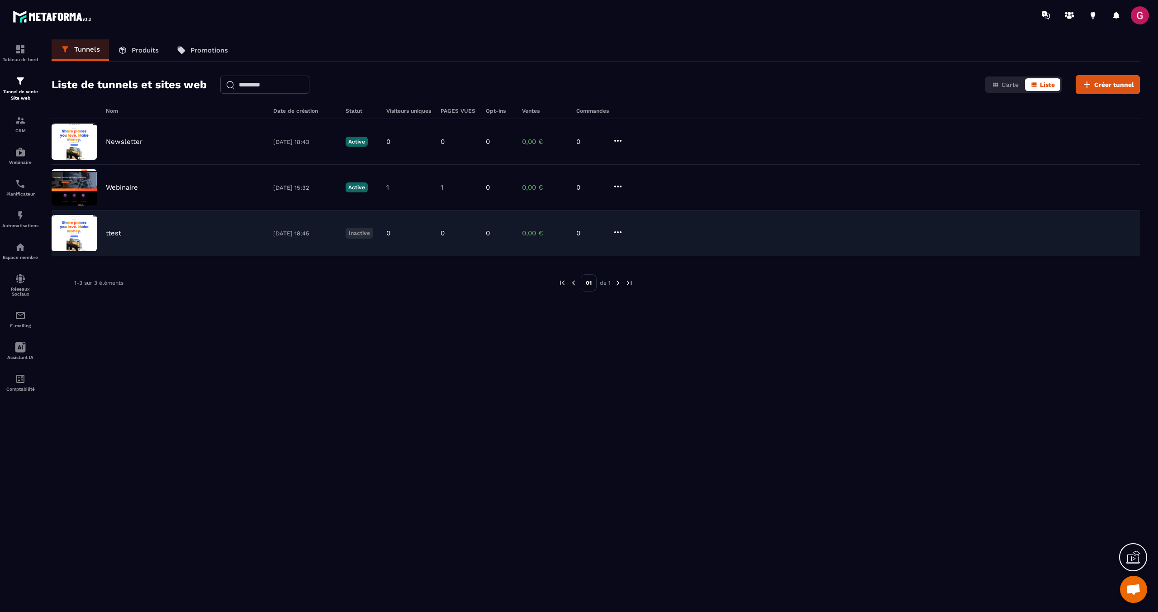
click at [574, 231] on icon at bounding box center [617, 232] width 7 height 2
click at [574, 248] on button "Modifier" at bounding box center [652, 250] width 72 height 16
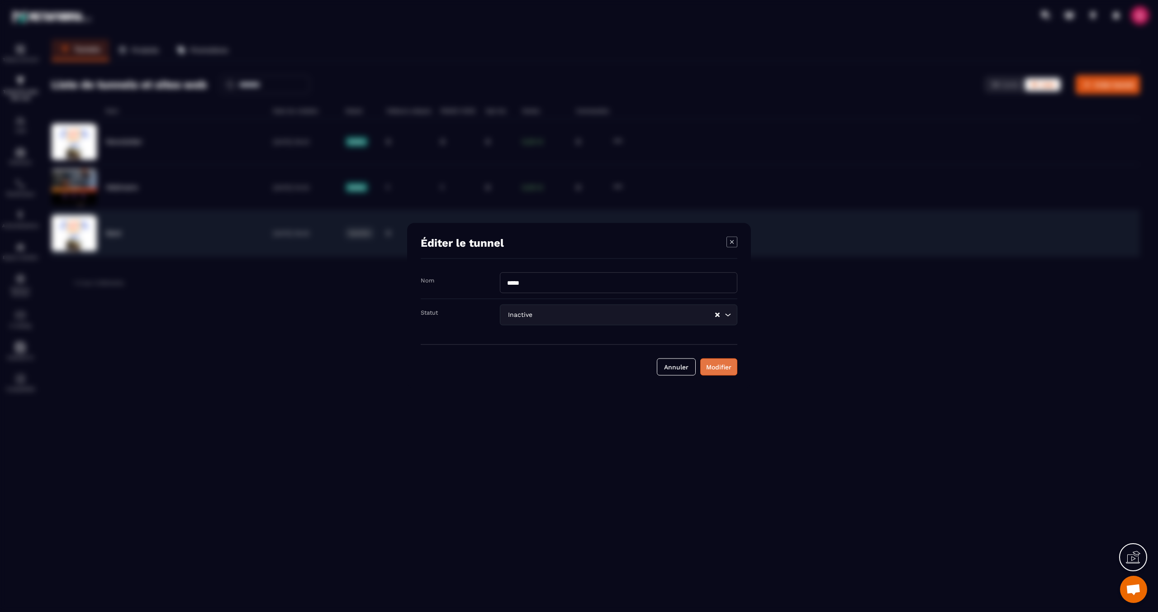
click at [574, 363] on div "Modifier" at bounding box center [718, 366] width 25 height 9
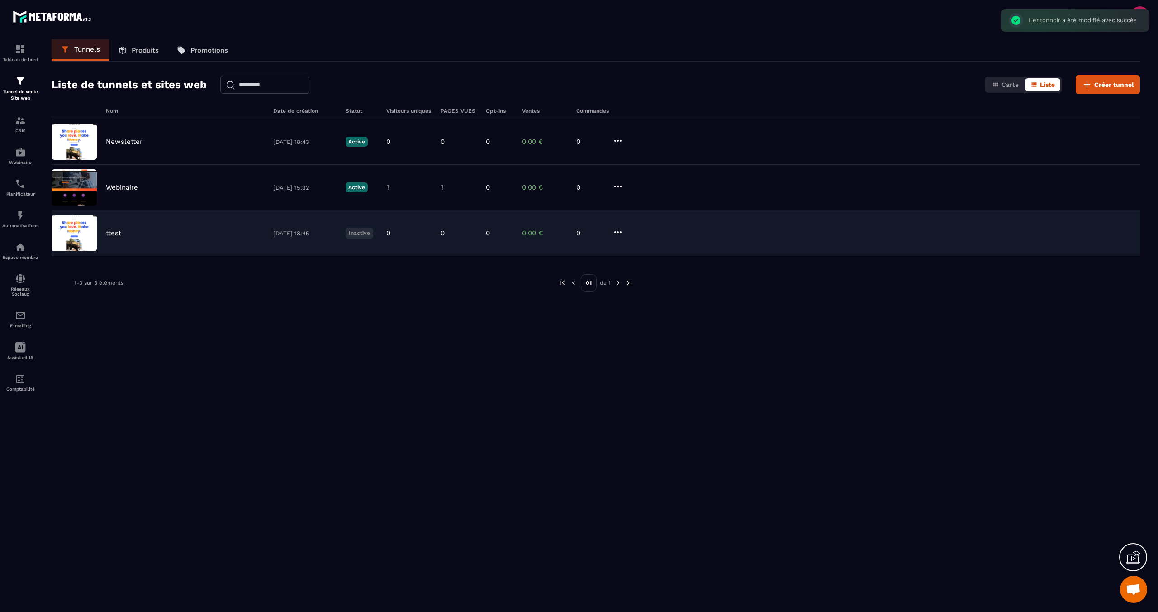
click at [97, 236] on div "ttest [DATE] 18:45 Inactive 0 0 0 0,00 € 0" at bounding box center [596, 233] width 1088 height 46
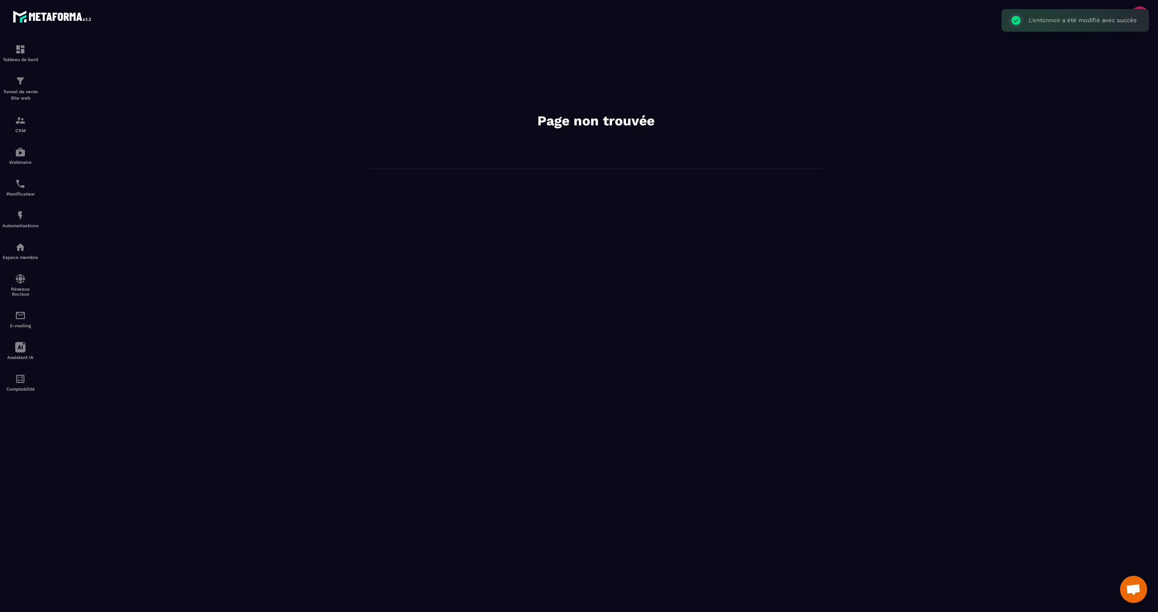
click at [97, 236] on div "Page non trouvée" at bounding box center [596, 320] width 1107 height 563
click at [230, 233] on div "Page non trouvée" at bounding box center [596, 320] width 1107 height 563
click at [24, 152] on img at bounding box center [20, 152] width 11 height 11
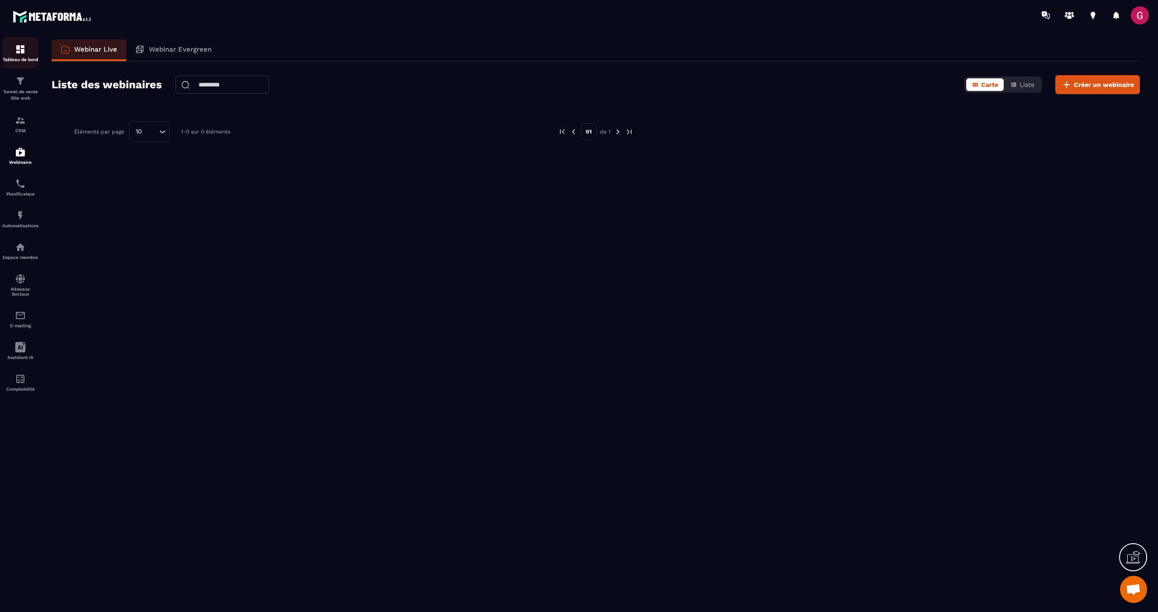
click at [23, 51] on img at bounding box center [20, 49] width 11 height 11
